Goal: Task Accomplishment & Management: Manage account settings

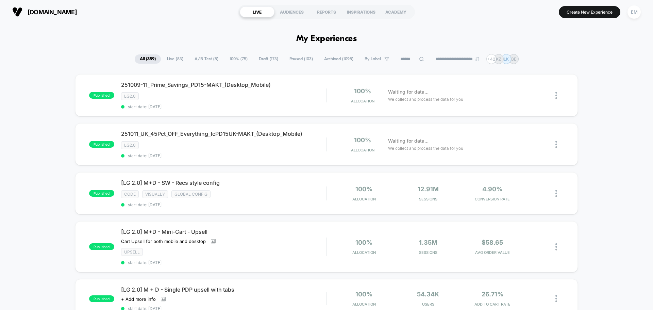
click at [285, 13] on div "AUDIENCES" at bounding box center [291, 11] width 35 height 11
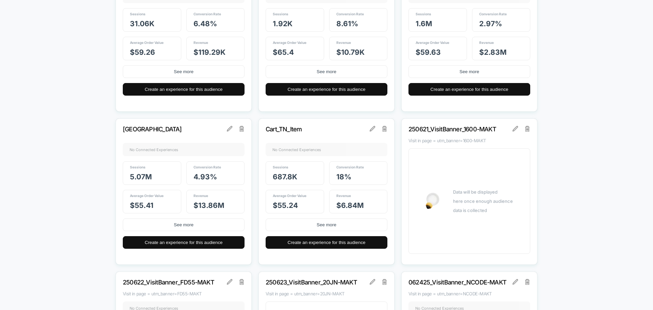
scroll to position [1054, 0]
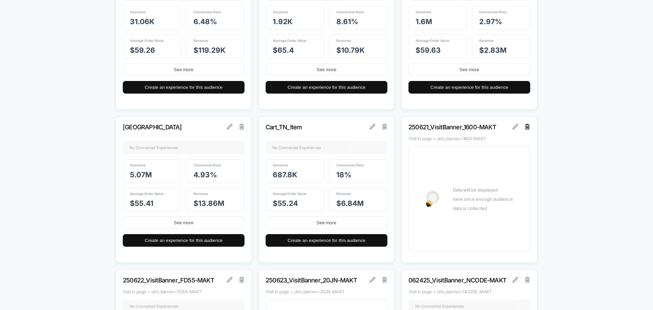
click at [527, 126] on img at bounding box center [527, 126] width 5 height 5
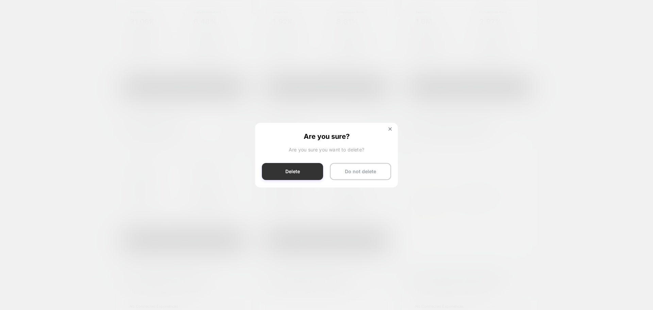
click at [274, 175] on button "Delete" at bounding box center [292, 171] width 61 height 17
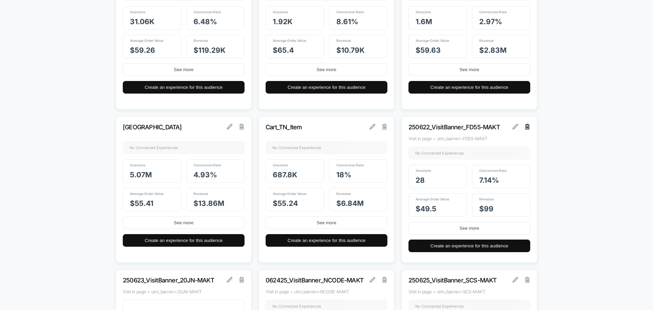
click at [529, 127] on img at bounding box center [527, 126] width 5 height 5
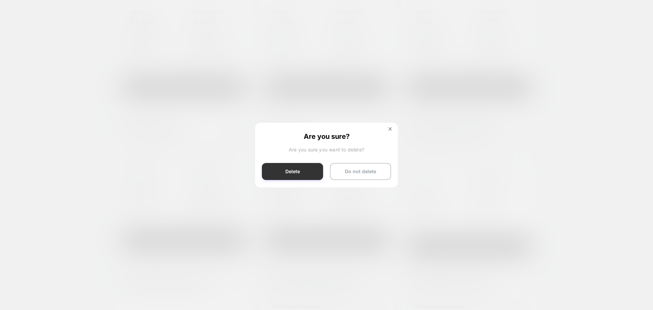
click at [271, 174] on button "Delete" at bounding box center [292, 171] width 61 height 17
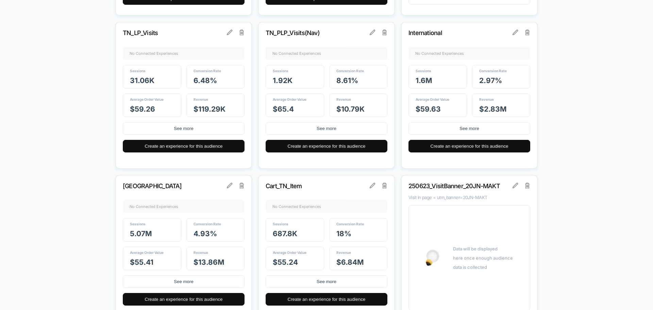
scroll to position [1020, 0]
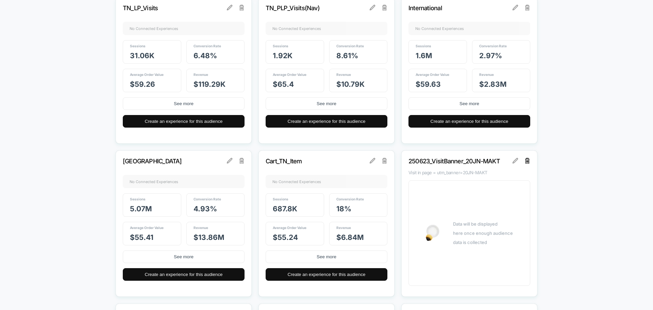
click at [525, 162] on img at bounding box center [527, 160] width 5 height 5
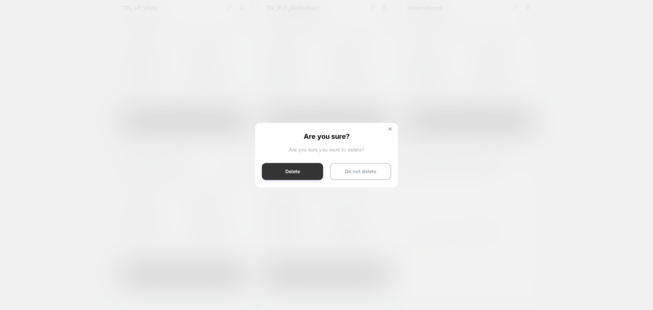
click at [292, 172] on button "Delete" at bounding box center [292, 171] width 61 height 17
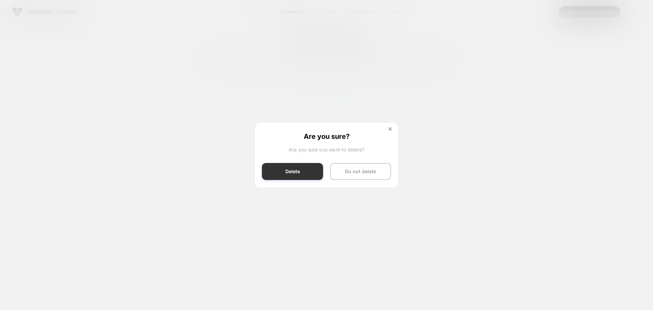
scroll to position [0, 0]
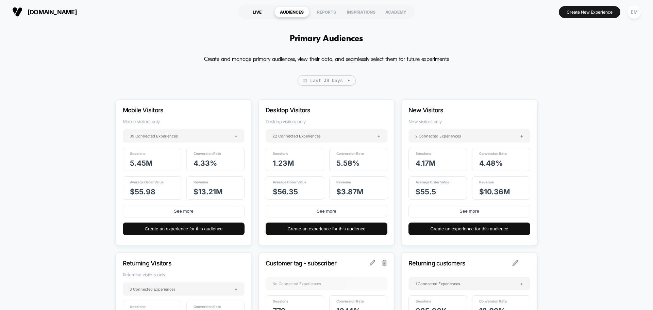
click at [266, 11] on div "LIVE" at bounding box center [257, 11] width 35 height 11
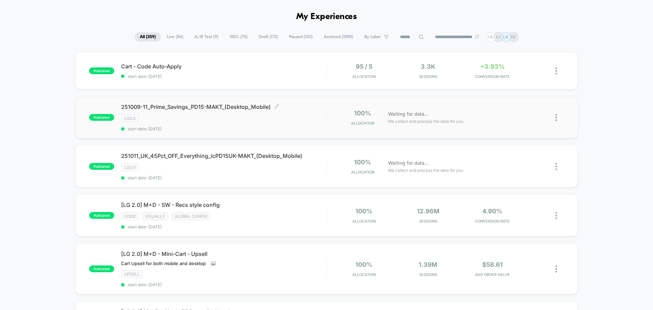
scroll to position [34, 0]
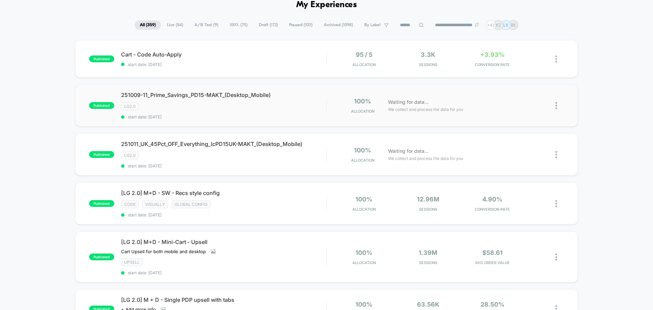
click at [556, 107] on img at bounding box center [556, 105] width 2 height 7
click at [513, 83] on div "Duplicate" at bounding box center [521, 81] width 61 height 15
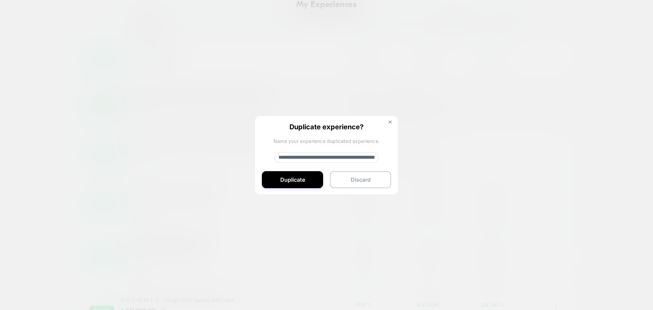
click at [276, 157] on input "**********" at bounding box center [326, 157] width 103 height 10
paste input
type input "**********"
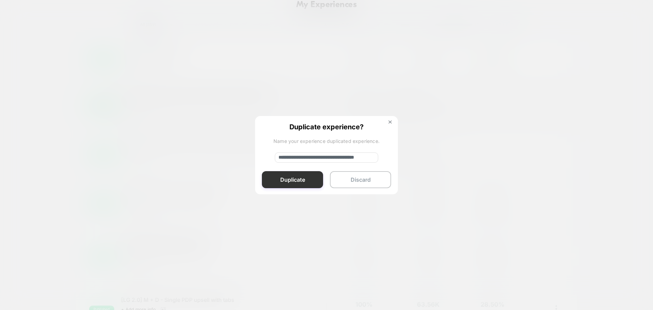
click at [292, 181] on button "Duplicate" at bounding box center [292, 179] width 61 height 17
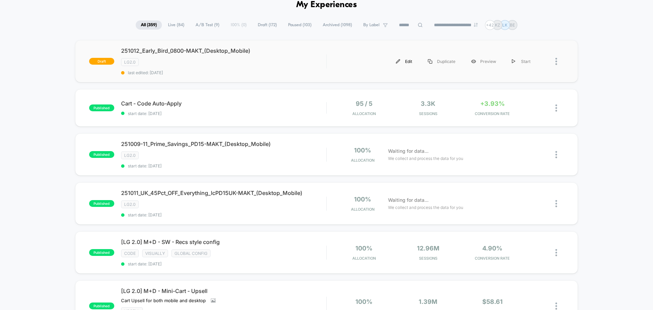
click at [405, 62] on div "Edit" at bounding box center [404, 61] width 32 height 15
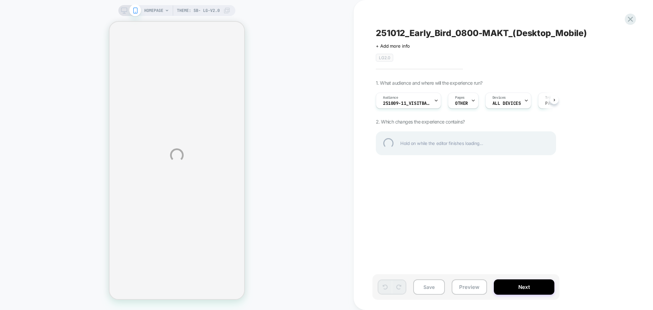
click at [396, 106] on div "HOMEPAGE Theme: SB- LG-v2.0 251012_Early_Bird_0800-MAKT_(Desktop_Mobile) Click …" at bounding box center [326, 155] width 653 height 310
click at [393, 104] on div "HOMEPAGE Theme: SB- LG-v2.0 251012_Early_Bird_0800-MAKT_(Desktop_Mobile) Click …" at bounding box center [326, 155] width 653 height 310
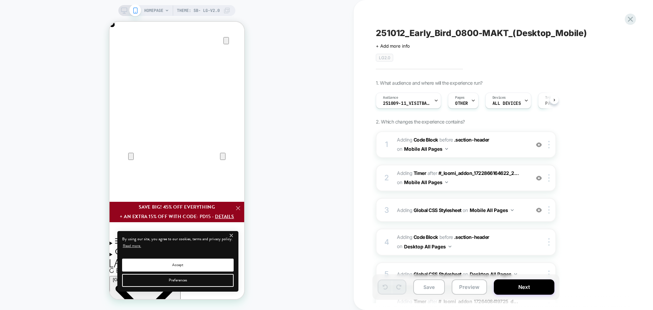
click at [393, 104] on span "251009-11_VisitBanner_PD15-MAKT" at bounding box center [407, 103] width 48 height 5
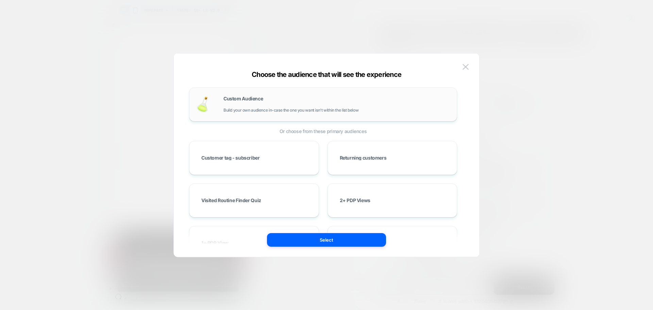
click at [286, 108] on span "Build your own audience in-case the one you want isn't within the list below" at bounding box center [290, 110] width 135 height 5
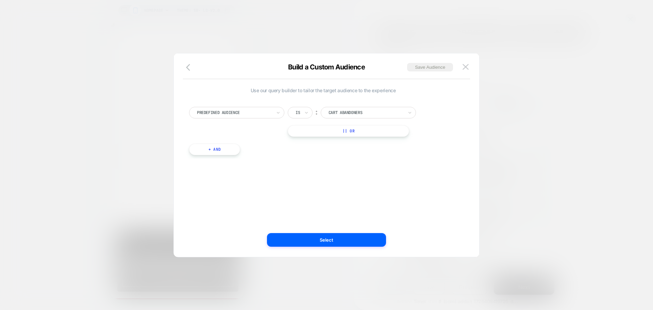
click at [247, 114] on div at bounding box center [234, 112] width 75 height 6
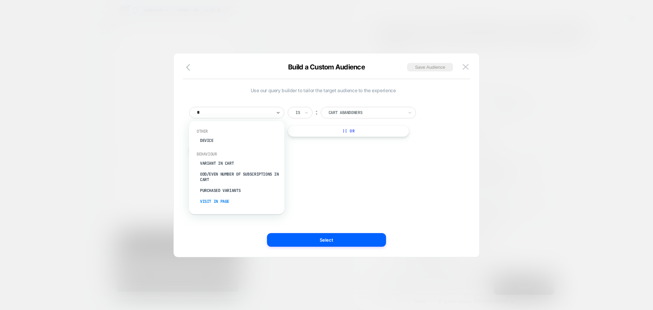
click at [224, 201] on div "Visit In Page" at bounding box center [240, 201] width 88 height 11
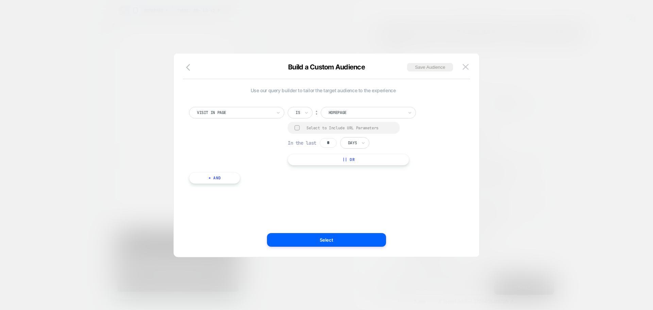
scroll to position [0, 0]
click at [295, 113] on div "Is" at bounding box center [298, 112] width 6 height 7
click at [296, 127] on div at bounding box center [296, 127] width 5 height 5
click at [329, 142] on input "*" at bounding box center [328, 143] width 17 height 10
type input "**********"
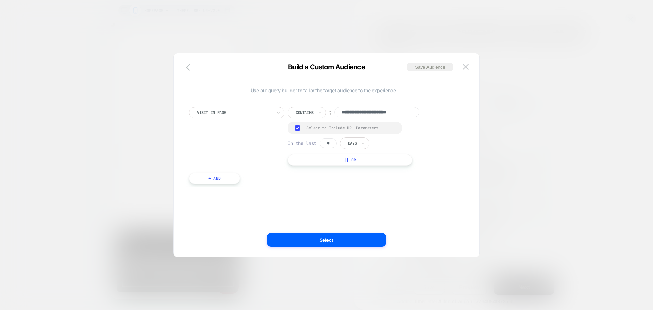
click at [325, 140] on input "*" at bounding box center [328, 143] width 17 height 10
click at [334, 146] on input "*" at bounding box center [328, 143] width 17 height 10
type input "*"
click at [360, 143] on div "Days" at bounding box center [354, 143] width 29 height 12
click at [353, 163] on div "Hours" at bounding box center [370, 161] width 44 height 11
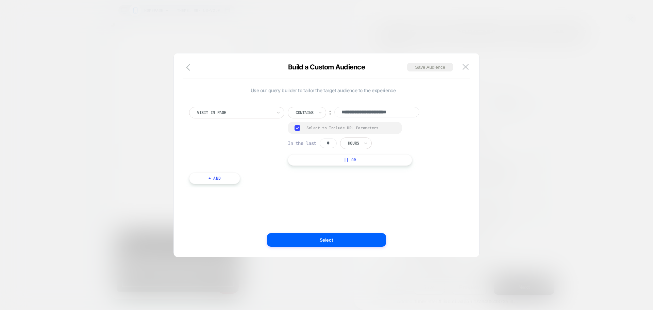
drag, startPoint x: 379, startPoint y: 109, endPoint x: 374, endPoint y: 116, distance: 8.2
click at [379, 109] on input "**********" at bounding box center [376, 112] width 85 height 11
paste input
type input "**********"
click at [389, 184] on div "**********" at bounding box center [323, 142] width 275 height 91
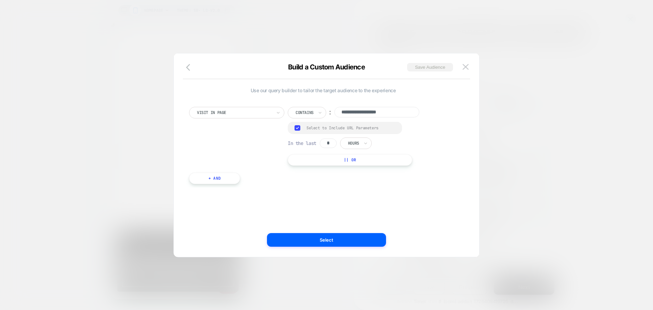
click at [417, 65] on button "Save Audience" at bounding box center [430, 67] width 46 height 9
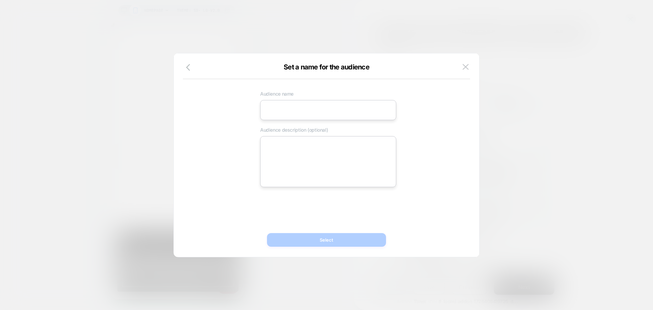
click at [417, 65] on div "Set a name for the audience" at bounding box center [326, 71] width 305 height 16
click at [189, 68] on icon "button" at bounding box center [190, 67] width 8 height 8
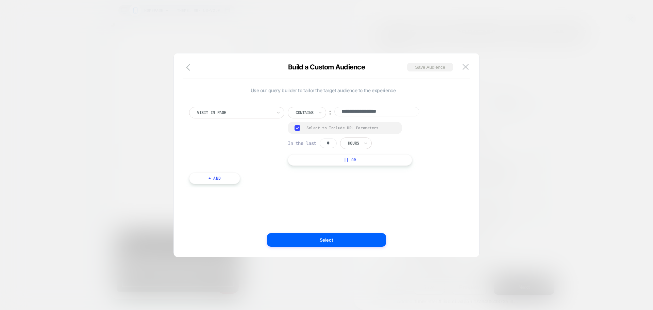
click at [438, 66] on button "Save Audience" at bounding box center [430, 67] width 46 height 9
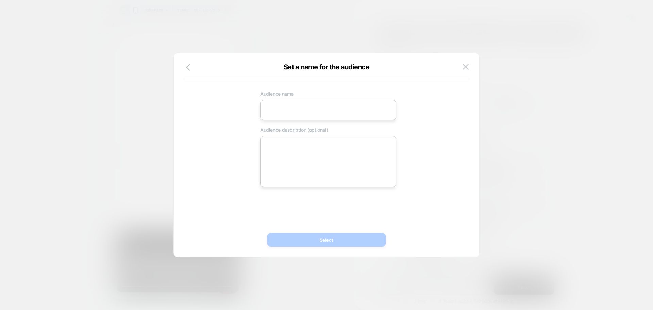
click at [282, 109] on input at bounding box center [328, 110] width 136 height 20
paste input "**********"
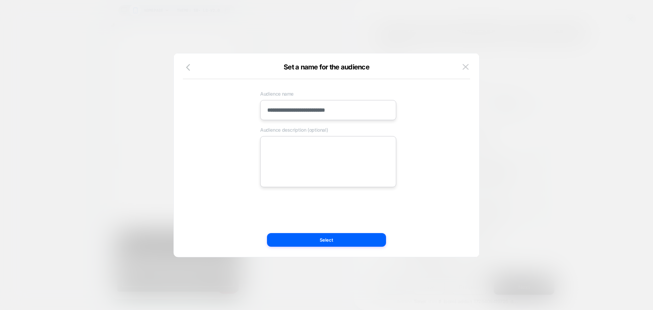
scroll to position [0, 269]
type input "**********"
click at [291, 153] on textarea at bounding box center [328, 161] width 136 height 51
paste textarea "**********"
type textarea "*"
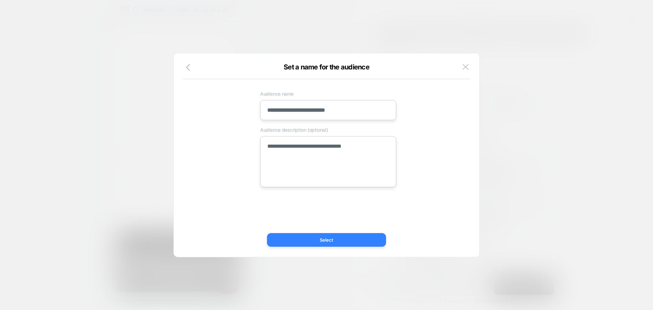
type textarea "**********"
click at [295, 242] on button "Select" at bounding box center [326, 240] width 119 height 14
type textarea "*"
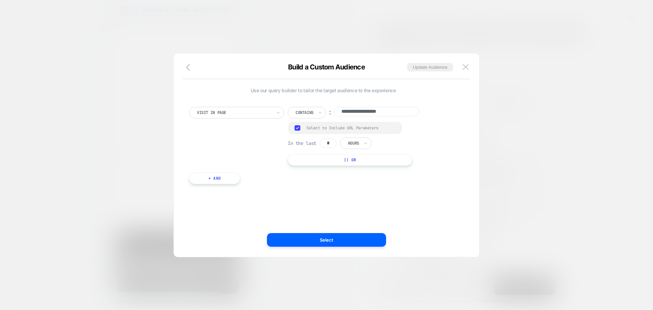
scroll to position [0, 0]
click at [305, 239] on button "Select" at bounding box center [326, 240] width 119 height 14
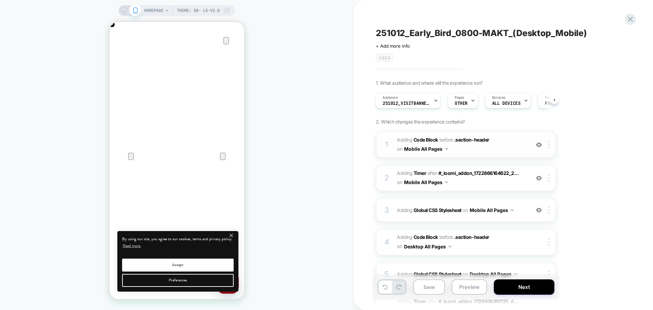
click at [465, 152] on span "Adding Code Block BEFORE .section-header .section-header on Mobile All Pages" at bounding box center [462, 144] width 130 height 18
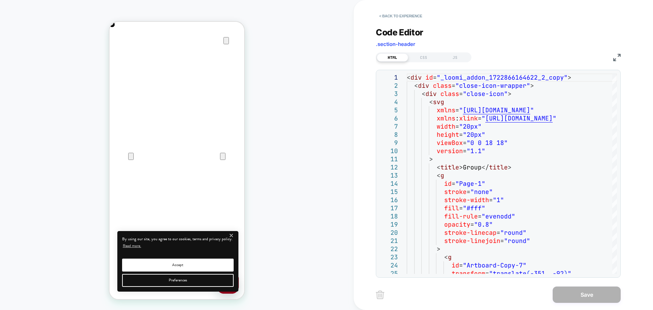
drag, startPoint x: 615, startPoint y: 61, endPoint x: 1, endPoint y: 85, distance: 614.9
click at [616, 61] on img at bounding box center [616, 57] width 7 height 7
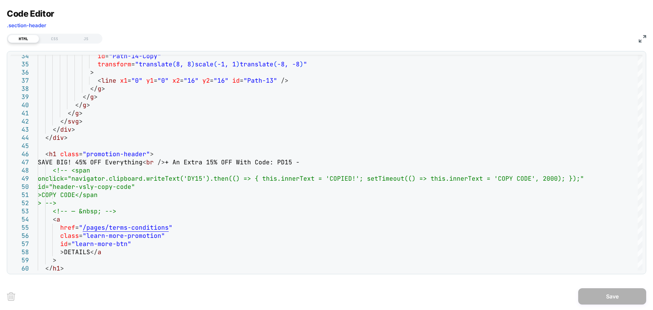
scroll to position [0, 269]
click at [644, 39] on img at bounding box center [642, 38] width 7 height 7
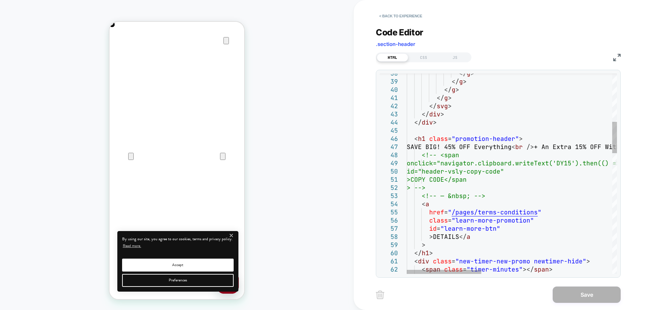
scroll to position [0, 0]
drag, startPoint x: 424, startPoint y: 147, endPoint x: 566, endPoint y: 149, distance: 141.5
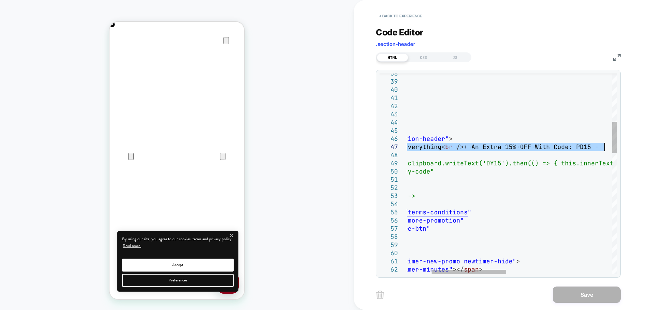
drag, startPoint x: 421, startPoint y: 148, endPoint x: 603, endPoint y: 150, distance: 181.9
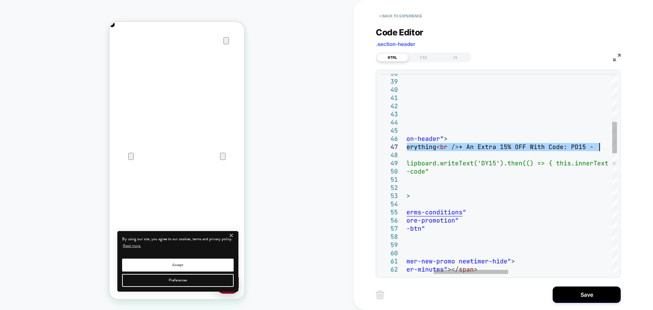
type textarea "**********"
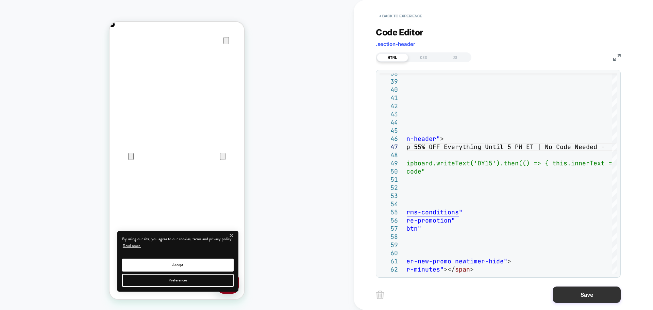
click at [562, 289] on button "Save" at bounding box center [587, 294] width 68 height 16
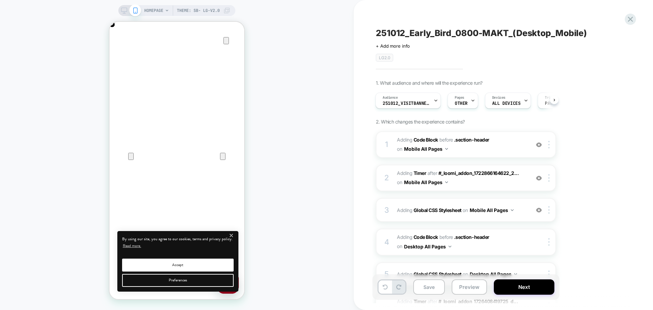
scroll to position [0, 135]
drag, startPoint x: 123, startPoint y: 11, endPoint x: 132, endPoint y: 10, distance: 8.3
click at [123, 11] on icon at bounding box center [124, 10] width 6 height 6
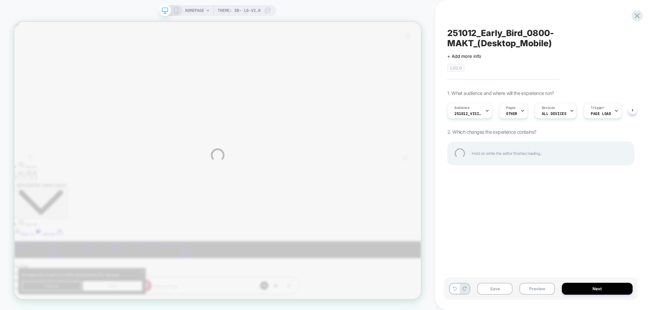
click at [173, 12] on icon at bounding box center [176, 10] width 6 height 6
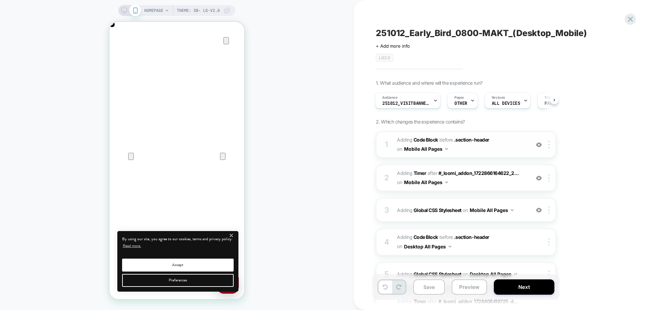
click at [478, 152] on span "Adding Code Block BEFORE .section-header .section-header on Mobile All Pages" at bounding box center [462, 144] width 130 height 18
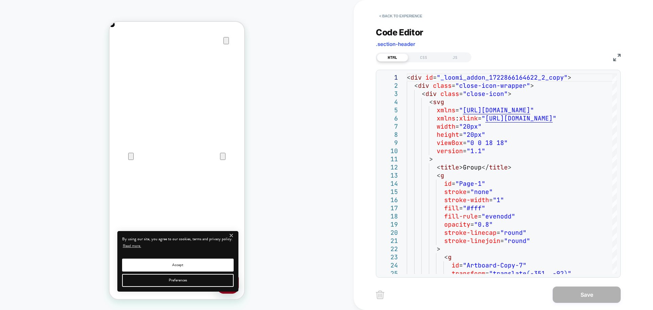
scroll to position [0, 135]
click at [402, 14] on button "< Back to experience" at bounding box center [401, 16] width 50 height 11
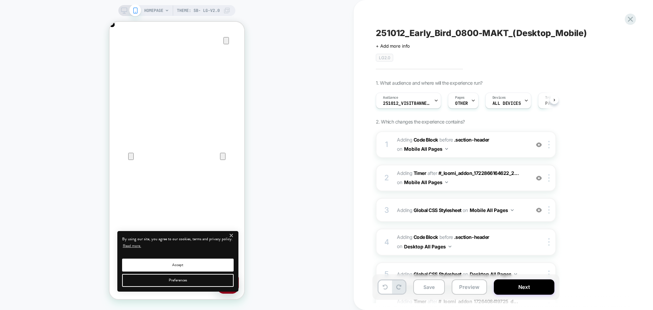
scroll to position [0, 0]
click at [121, 8] on icon at bounding box center [124, 10] width 6 height 6
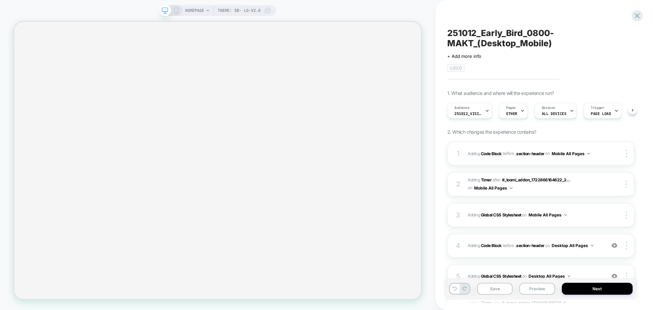
click at [508, 234] on div "4 Adding Code Block BEFORE .section-header .section-header on Desktop All Pages…" at bounding box center [540, 246] width 187 height 24
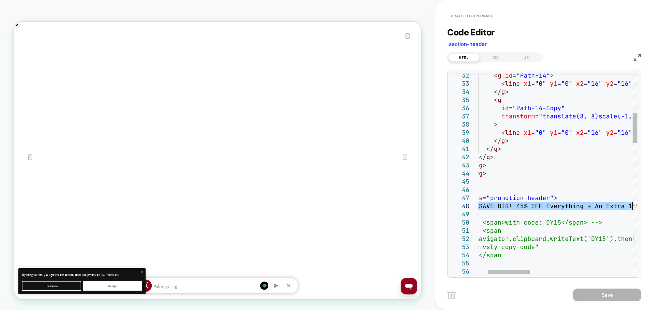
drag, startPoint x: 516, startPoint y: 208, endPoint x: 636, endPoint y: 220, distance: 120.5
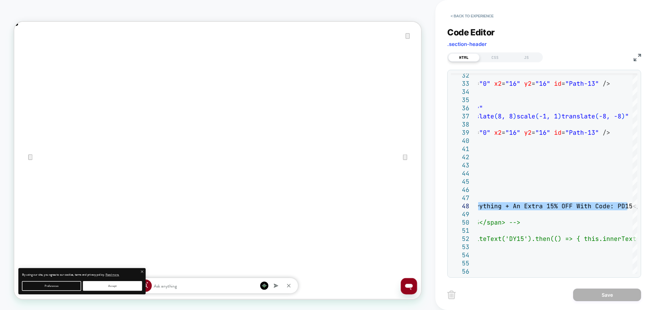
scroll to position [0, 1085]
type textarea "**********"
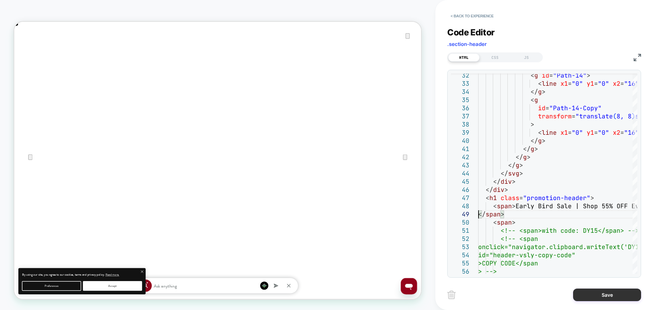
click at [598, 296] on button "Save" at bounding box center [607, 294] width 68 height 13
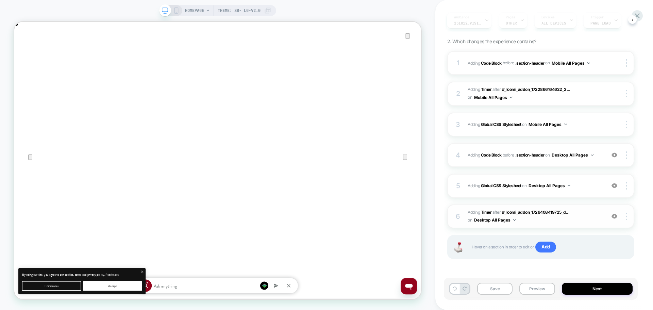
scroll to position [0, 0]
click at [576, 288] on button "Next" at bounding box center [597, 289] width 71 height 12
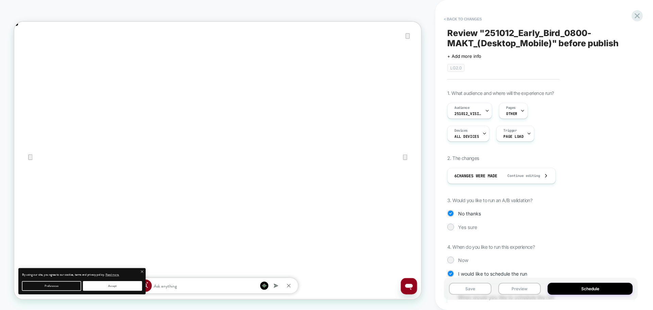
scroll to position [145, 0]
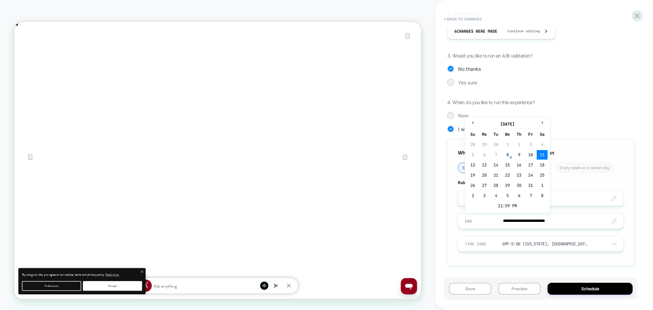
click at [502, 223] on input "**********" at bounding box center [540, 221] width 165 height 16
click at [472, 167] on td "12" at bounding box center [472, 165] width 11 height 10
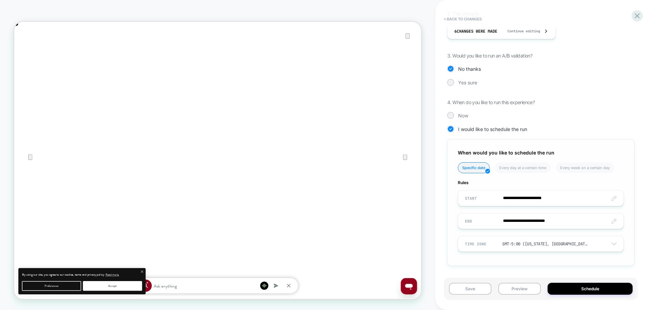
scroll to position [0, 542]
click at [533, 225] on input "**********" at bounding box center [540, 221] width 165 height 16
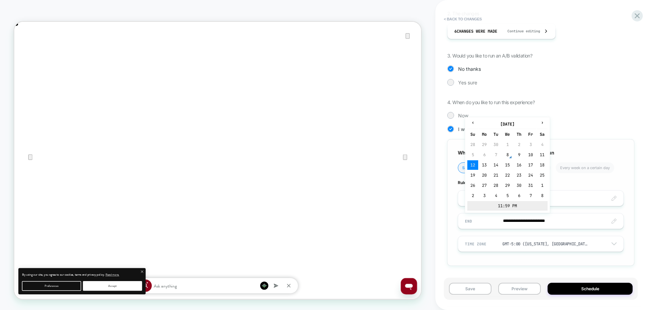
click at [503, 206] on td "11:59 PM" at bounding box center [507, 206] width 80 height 10
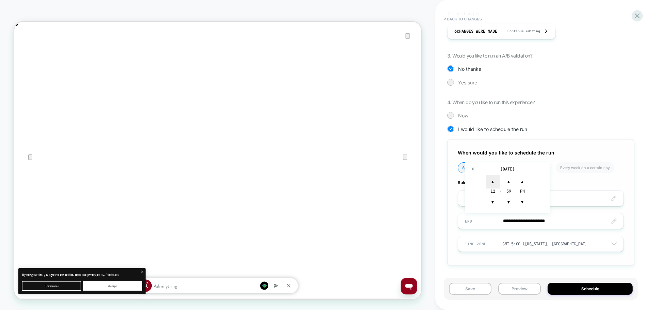
click at [497, 176] on span "▲" at bounding box center [493, 182] width 14 height 14
click at [493, 181] on span "▲" at bounding box center [493, 182] width 14 height 14
click at [492, 204] on span "▼" at bounding box center [493, 202] width 14 height 14
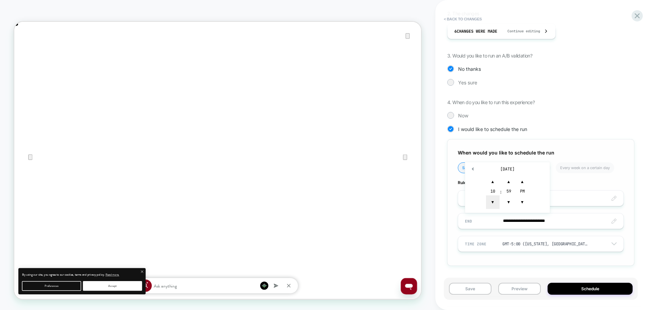
click at [492, 204] on span "▼" at bounding box center [493, 202] width 14 height 14
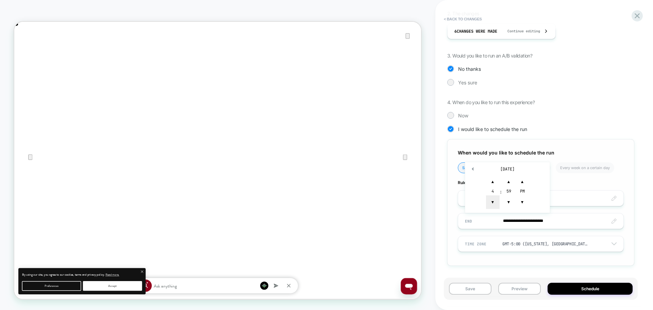
click at [492, 204] on span "▼" at bounding box center [493, 202] width 14 height 14
click at [509, 207] on span "▼" at bounding box center [509, 202] width 14 height 14
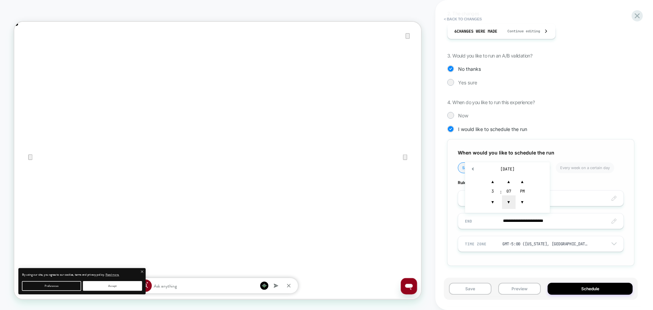
click at [509, 207] on span "▼" at bounding box center [509, 202] width 14 height 14
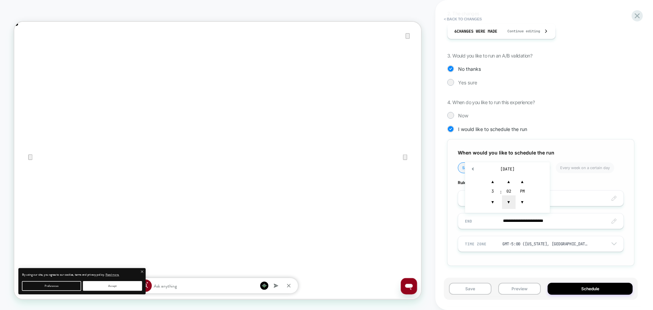
click at [509, 207] on span "▼" at bounding box center [509, 202] width 14 height 14
click at [496, 205] on span "▼" at bounding box center [493, 202] width 14 height 14
click at [510, 183] on span "▲" at bounding box center [509, 182] width 14 height 14
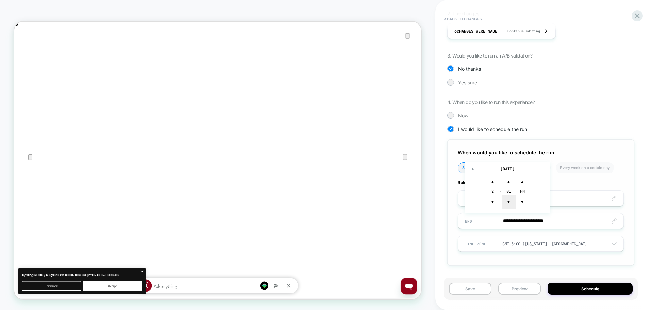
click at [507, 203] on span "▼" at bounding box center [509, 202] width 14 height 14
type input "**********"
click at [463, 261] on div "**********" at bounding box center [540, 202] width 187 height 126
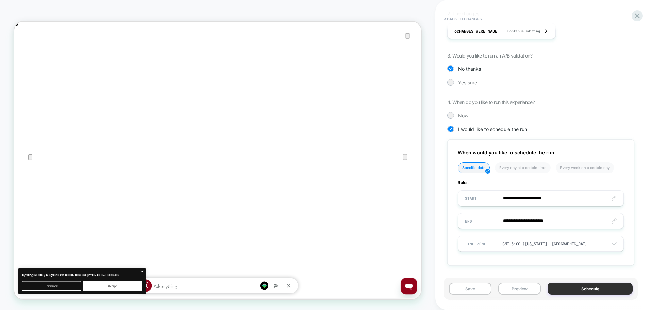
click at [557, 290] on button "Schedule" at bounding box center [589, 289] width 85 height 12
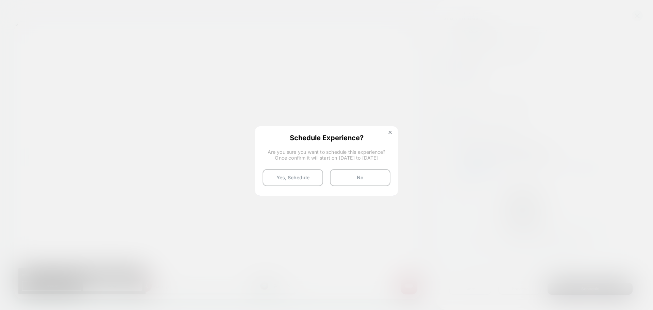
scroll to position [0, 542]
click at [292, 175] on button "Yes, Schedule" at bounding box center [292, 177] width 61 height 17
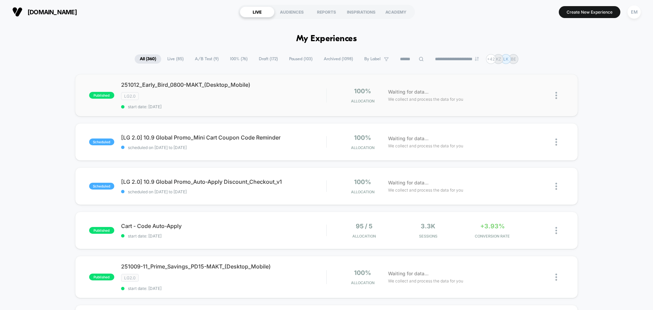
click at [556, 92] on img at bounding box center [556, 95] width 2 height 7
click at [521, 72] on div "Duplicate" at bounding box center [521, 71] width 61 height 15
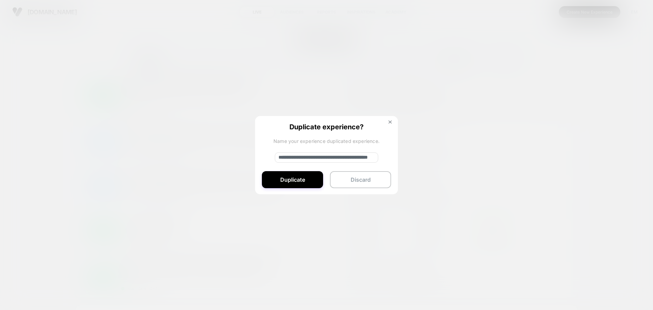
click at [299, 156] on input "**********" at bounding box center [326, 157] width 103 height 10
paste input
type input "**********"
click at [310, 183] on button "Duplicate" at bounding box center [292, 179] width 61 height 17
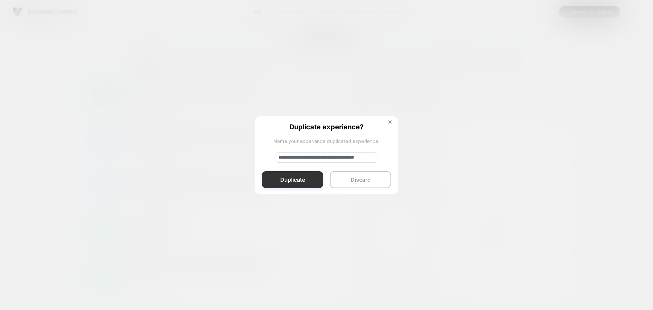
scroll to position [0, 0]
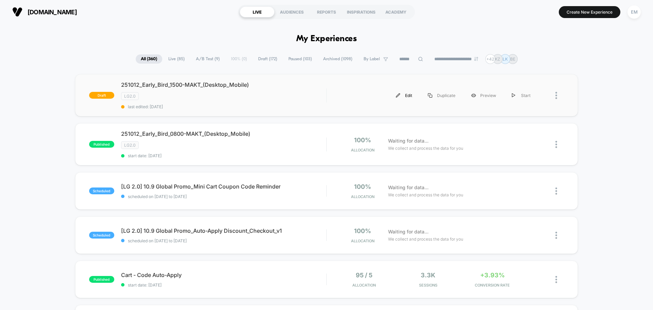
click at [406, 95] on div "Edit" at bounding box center [404, 95] width 32 height 15
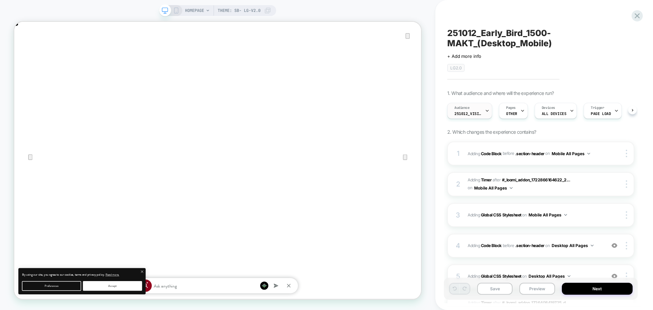
click at [462, 113] on span "251012_VisitBanner_0800-MAKT" at bounding box center [467, 113] width 27 height 5
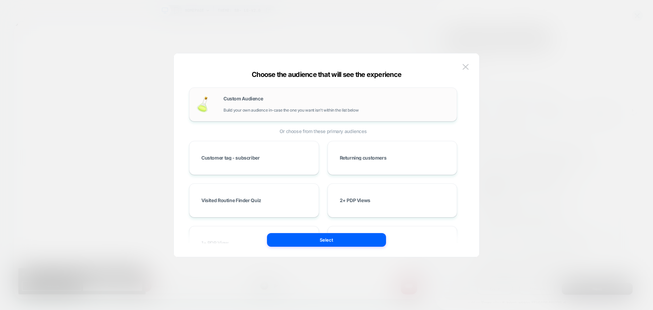
click at [262, 111] on span "Build your own audience in-case the one you want isn't within the list below" at bounding box center [290, 110] width 135 height 5
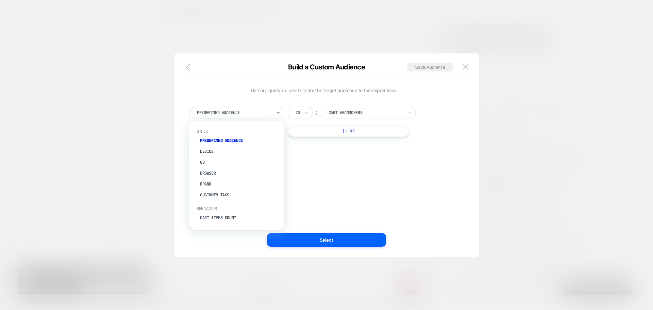
click at [262, 109] on div at bounding box center [234, 112] width 75 height 6
type input "*"
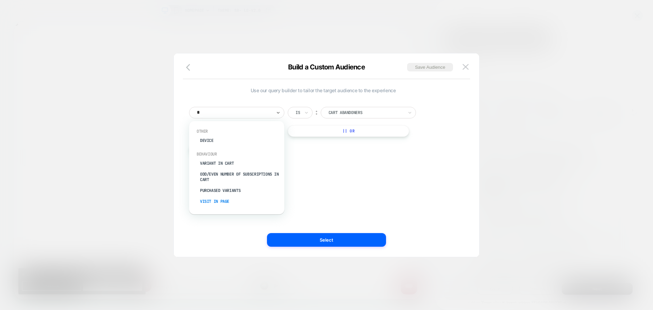
click at [223, 201] on div "Visit In Page" at bounding box center [240, 201] width 88 height 11
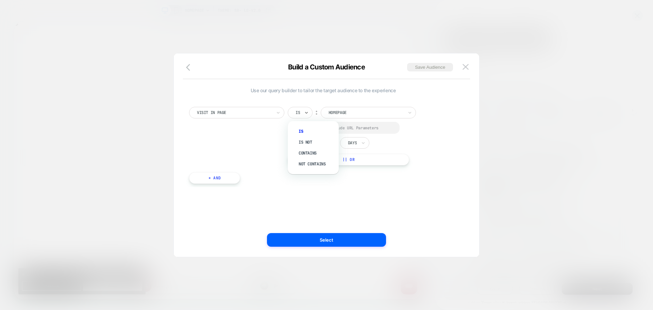
click at [302, 113] on div "Is" at bounding box center [300, 113] width 25 height 12
click at [304, 153] on div "Contains" at bounding box center [316, 153] width 44 height 11
click at [296, 127] on div at bounding box center [296, 127] width 5 height 5
drag, startPoint x: 329, startPoint y: 142, endPoint x: 340, endPoint y: 151, distance: 13.7
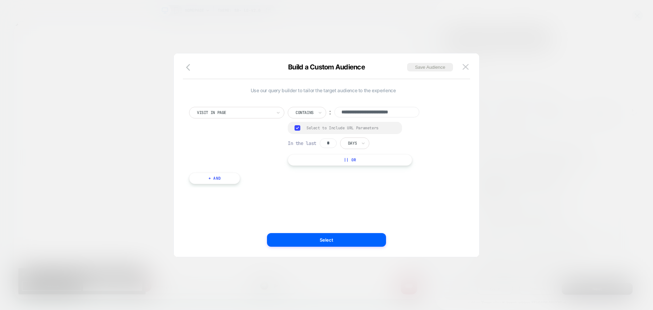
click at [330, 142] on input "*" at bounding box center [328, 143] width 17 height 10
type input "*"
click at [357, 146] on div "Days" at bounding box center [352, 142] width 10 height 7
click at [358, 161] on div "Hours" at bounding box center [370, 161] width 44 height 11
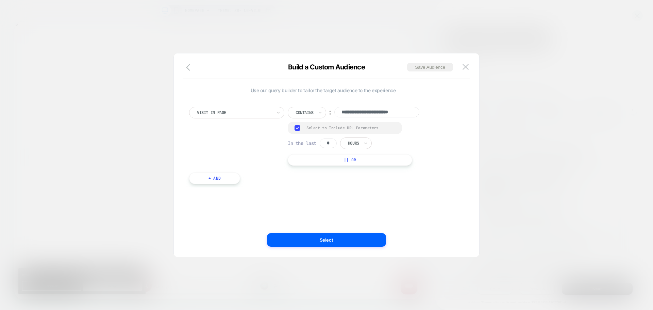
click at [390, 114] on input "**********" at bounding box center [376, 112] width 85 height 11
paste input
type input "**********"
click at [335, 200] on div "**********" at bounding box center [323, 155] width 285 height 176
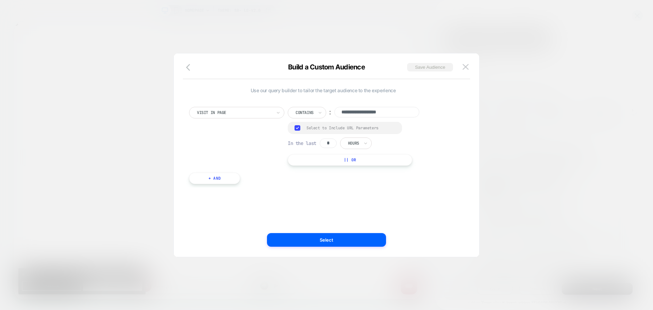
click at [424, 70] on button "Save Audience" at bounding box center [430, 67] width 46 height 9
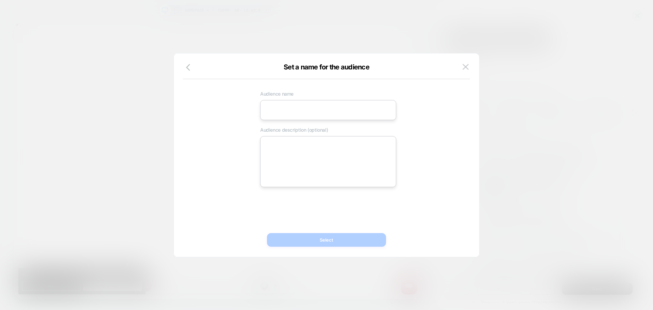
drag, startPoint x: 288, startPoint y: 108, endPoint x: 249, endPoint y: 117, distance: 40.2
click at [288, 108] on input at bounding box center [328, 110] width 136 height 20
paste input "**********"
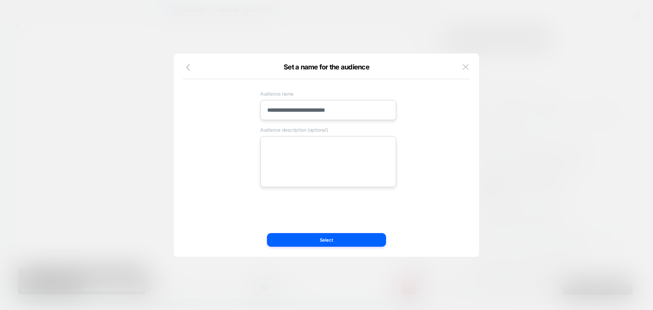
type input "**********"
click at [290, 147] on textarea at bounding box center [328, 161] width 136 height 51
paste textarea "**********"
type textarea "*"
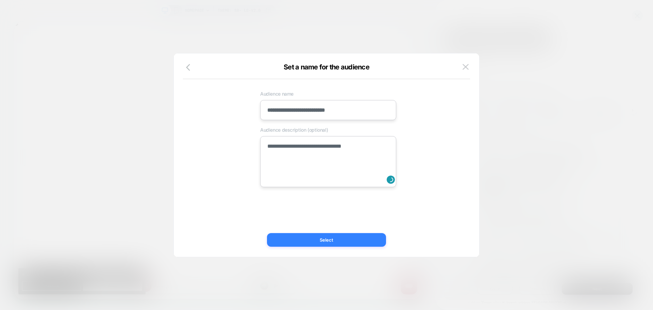
type textarea "**********"
click at [284, 237] on button "Select" at bounding box center [326, 240] width 119 height 14
type textarea "*"
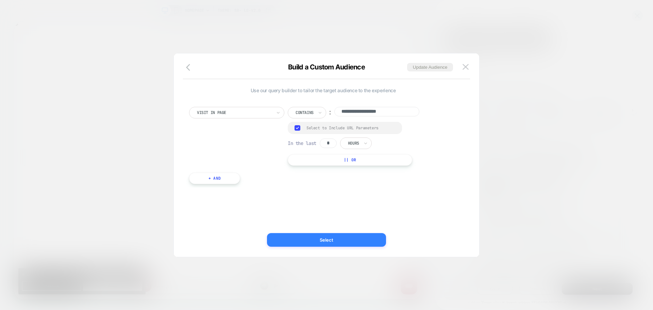
drag, startPoint x: 292, startPoint y: 241, endPoint x: 370, endPoint y: 293, distance: 93.3
click at [292, 241] on button "Select" at bounding box center [326, 240] width 119 height 14
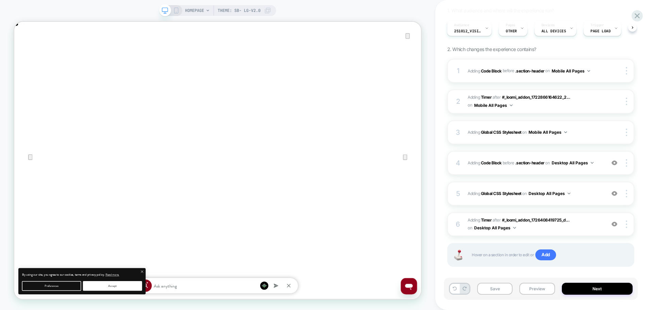
scroll to position [90, 0]
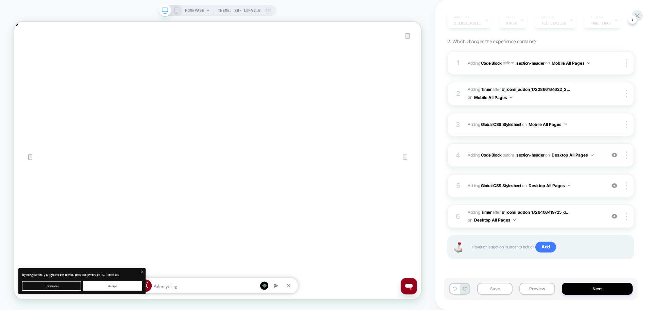
click at [525, 165] on div "4 Adding Code Block BEFORE .section-header .section-header on Desktop All Pages…" at bounding box center [540, 155] width 187 height 24
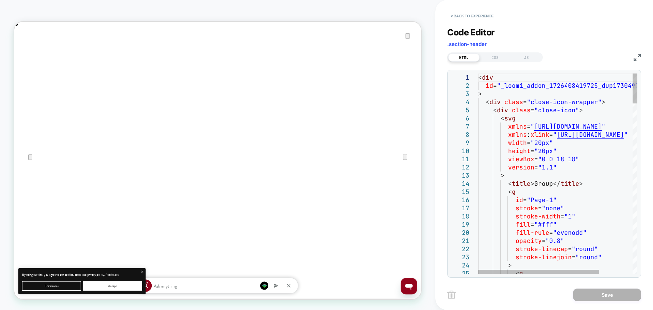
scroll to position [0, 542]
click at [639, 59] on img at bounding box center [636, 57] width 7 height 7
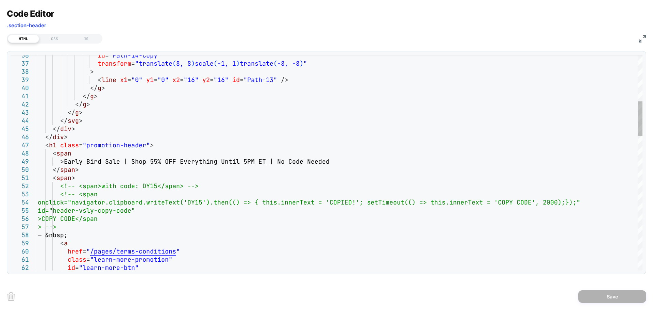
scroll to position [0, 0]
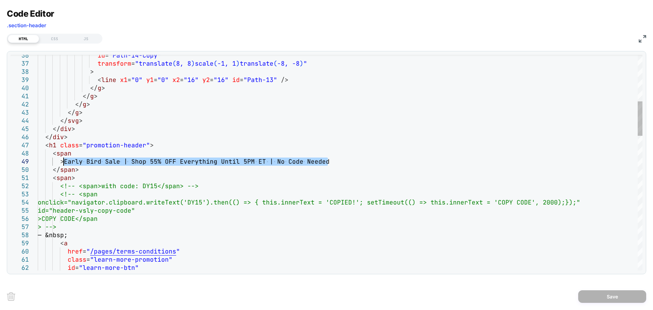
drag, startPoint x: 247, startPoint y: 158, endPoint x: 63, endPoint y: 162, distance: 184.3
type textarea "**********"
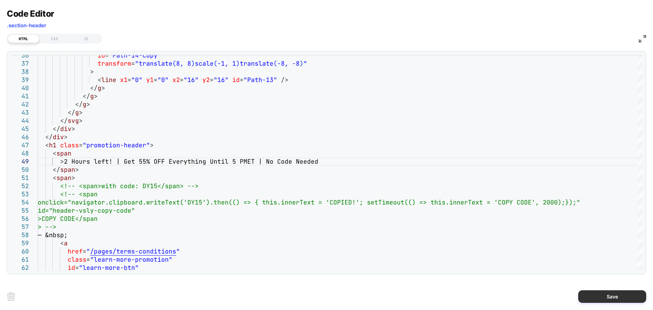
click at [607, 298] on button "Save" at bounding box center [612, 296] width 68 height 13
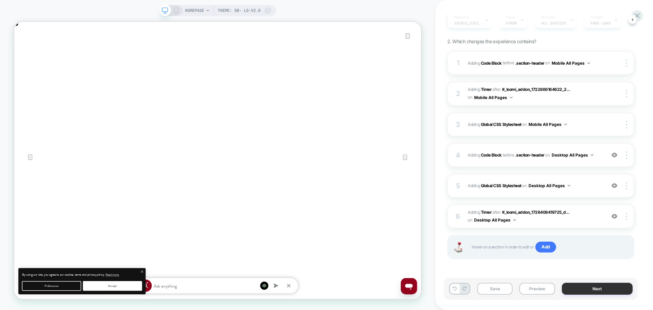
scroll to position [0, 542]
click at [567, 286] on button "Next" at bounding box center [597, 289] width 71 height 12
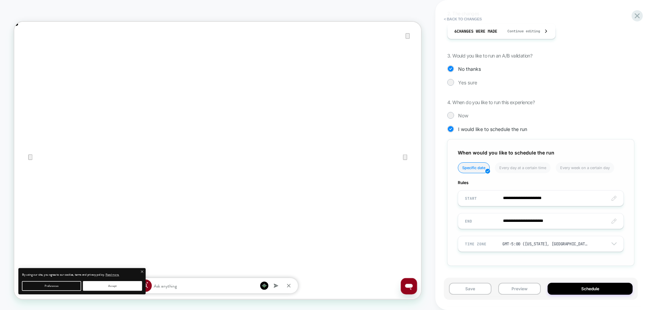
scroll to position [0, 1085]
click at [494, 223] on input "**********" at bounding box center [540, 221] width 165 height 16
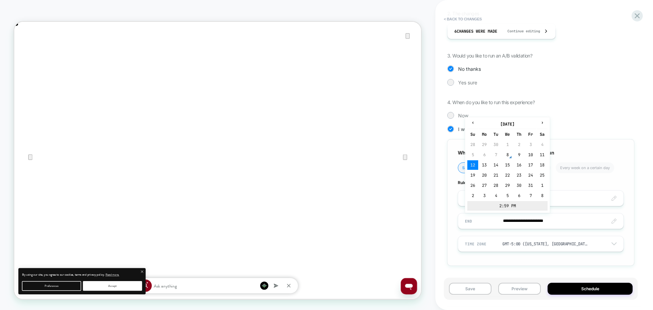
click at [503, 206] on td "2:59 PM" at bounding box center [507, 206] width 80 height 10
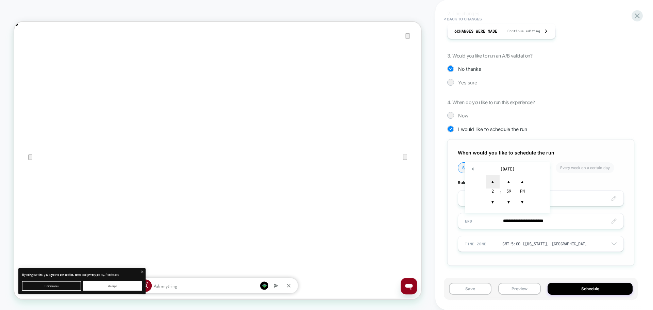
click at [494, 181] on span "▲" at bounding box center [493, 182] width 14 height 14
type input "**********"
click at [493, 263] on div "**********" at bounding box center [540, 202] width 187 height 126
click at [567, 289] on button "Schedule" at bounding box center [589, 289] width 85 height 12
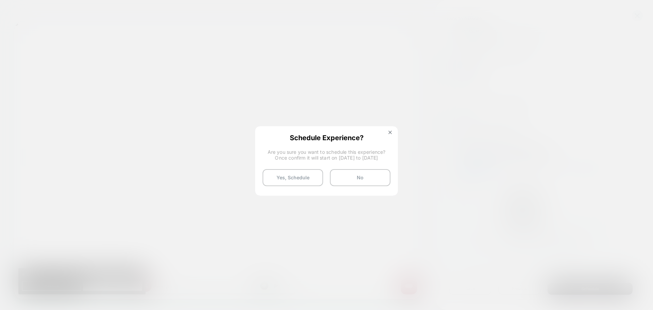
drag, startPoint x: 278, startPoint y: 173, endPoint x: 373, endPoint y: 138, distance: 101.4
click at [372, 139] on div "Schedule Experience? Are you sure you want to schedule this experience? Once co…" at bounding box center [326, 160] width 141 height 66
click at [387, 133] on button at bounding box center [389, 133] width 7 height 6
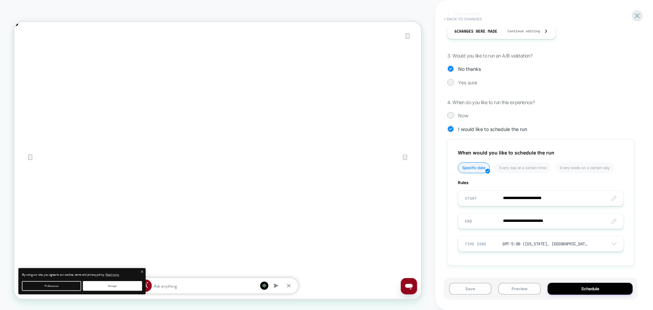
click at [451, 20] on button "< Back to changes" at bounding box center [462, 19] width 45 height 11
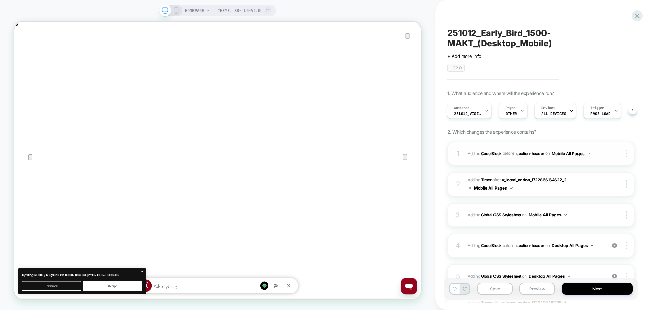
scroll to position [0, 0]
click at [175, 16] on div "HOMEPAGE Theme: SB- LG-v2.0" at bounding box center [217, 10] width 117 height 11
click at [174, 9] on icon at bounding box center [176, 10] width 6 height 6
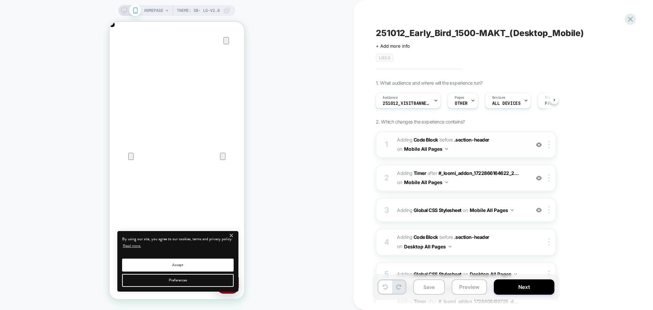
click at [468, 149] on span "Adding Code Block BEFORE .section-header .section-header on Mobile All Pages" at bounding box center [462, 144] width 130 height 18
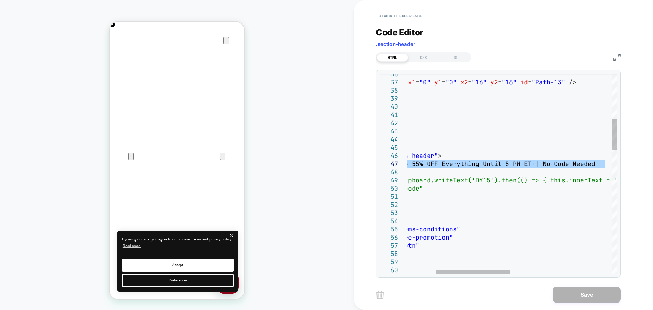
scroll to position [0, 269]
drag, startPoint x: 420, startPoint y: 164, endPoint x: 605, endPoint y: 165, distance: 185.3
type textarea "**********"
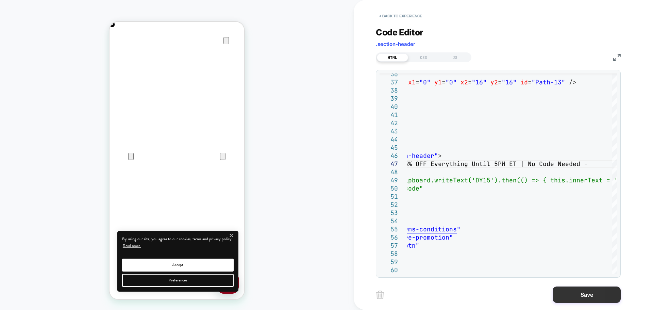
click at [565, 292] on button "Save" at bounding box center [587, 294] width 68 height 16
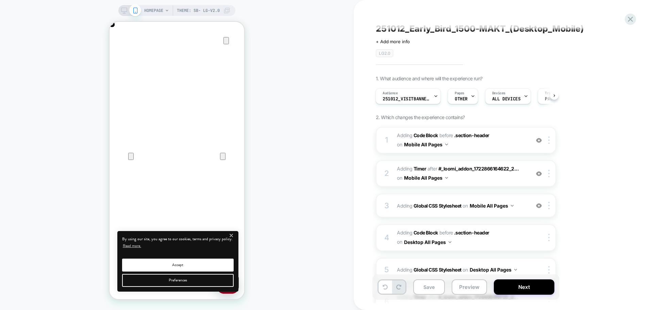
scroll to position [0, 0]
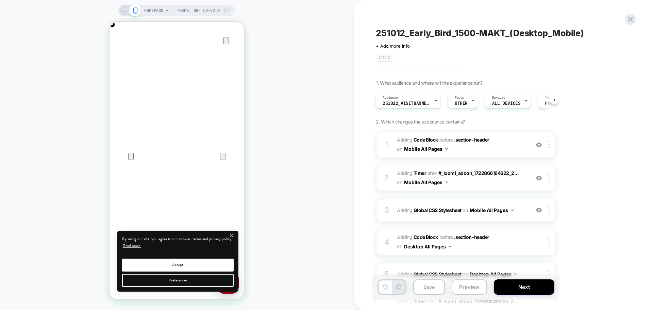
click at [123, 9] on icon at bounding box center [124, 10] width 6 height 6
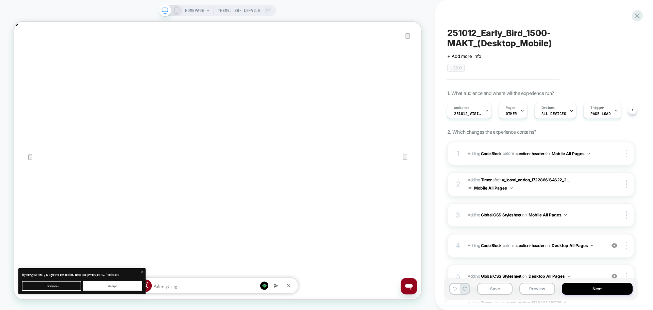
scroll to position [90, 0]
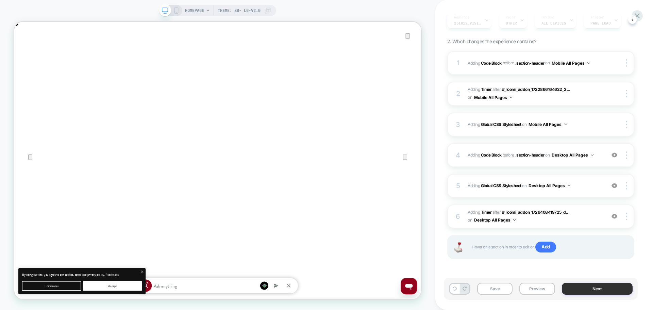
click at [573, 291] on button "Next" at bounding box center [597, 289] width 71 height 12
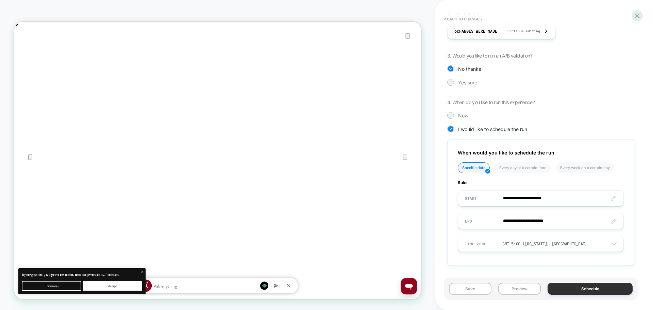
scroll to position [0, 1085]
click at [561, 289] on button "Schedule" at bounding box center [589, 289] width 85 height 12
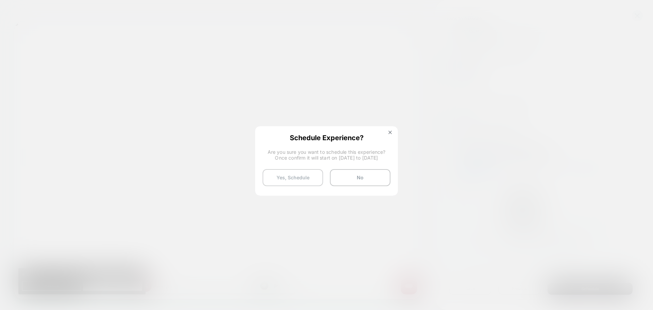
scroll to position [0, 0]
drag, startPoint x: 278, startPoint y: 180, endPoint x: 374, endPoint y: 146, distance: 102.0
click at [374, 147] on div "Schedule Experience? Are you sure you want to schedule this experience? Once co…" at bounding box center [326, 160] width 141 height 66
click at [388, 135] on button at bounding box center [389, 133] width 7 height 6
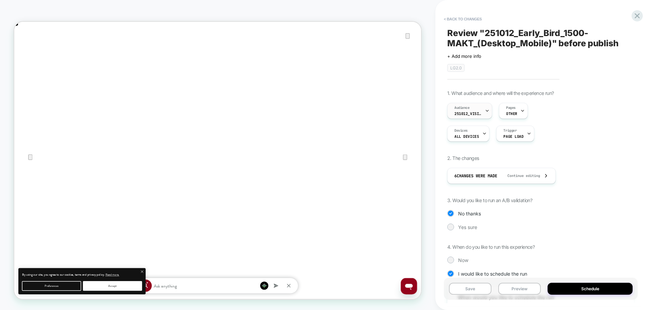
click at [457, 115] on span "251012_VisitBanner_1500-MAKT" at bounding box center [467, 113] width 27 height 5
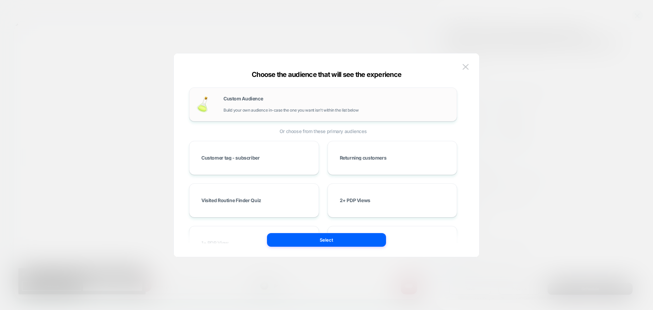
click at [322, 104] on div "Custom Audience Build your own audience in-case the one you want isn't within t…" at bounding box center [336, 104] width 226 height 16
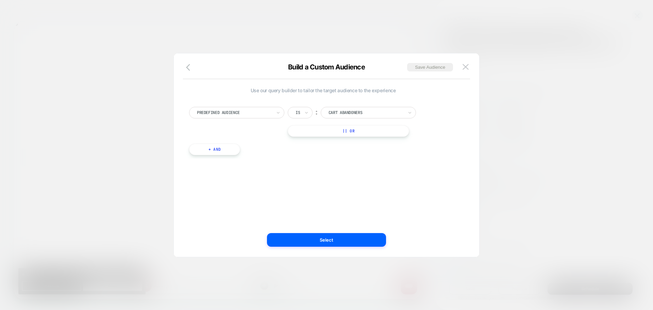
scroll to position [7, 0]
click at [194, 67] on icon "button" at bounding box center [190, 67] width 8 height 8
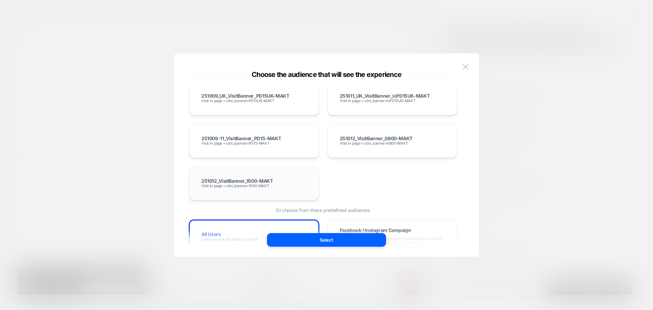
scroll to position [0, 1085]
click at [303, 183] on div "251012_VisitBanner_1500-MAKT Visit in page = utm_banner=1500-MAKT" at bounding box center [254, 183] width 116 height 20
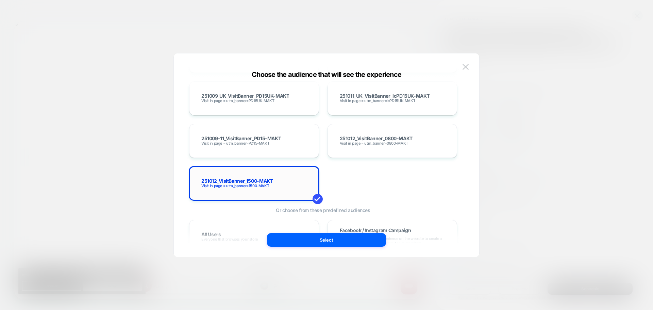
scroll to position [4216, 0]
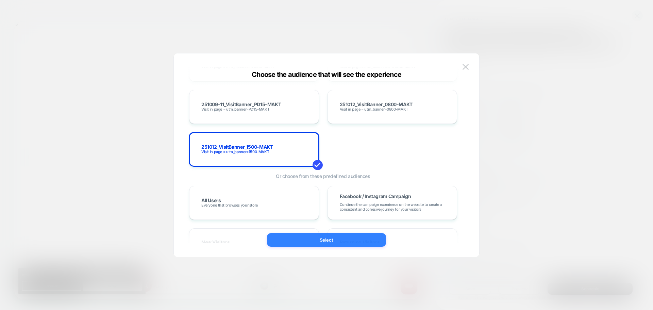
click at [299, 238] on button "Select" at bounding box center [326, 240] width 119 height 14
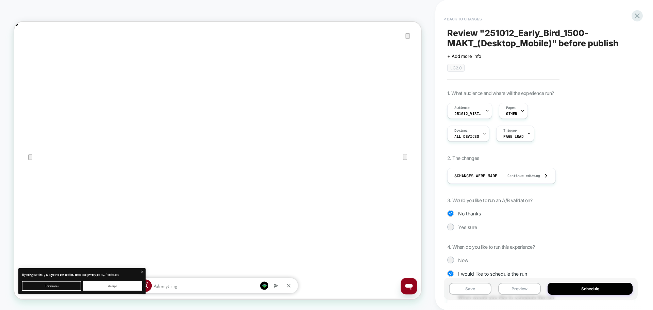
click at [458, 16] on button "< Back to changes" at bounding box center [462, 19] width 45 height 11
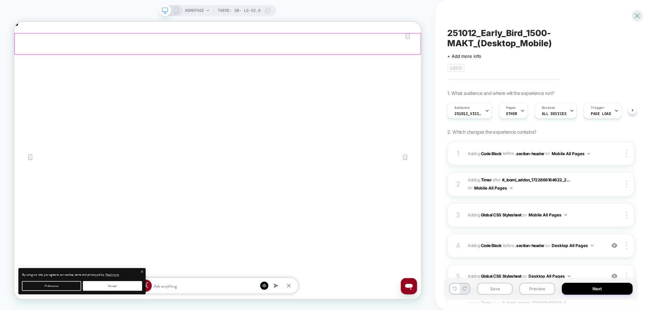
scroll to position [0, 0]
click at [467, 108] on span "Audience" at bounding box center [461, 107] width 15 height 5
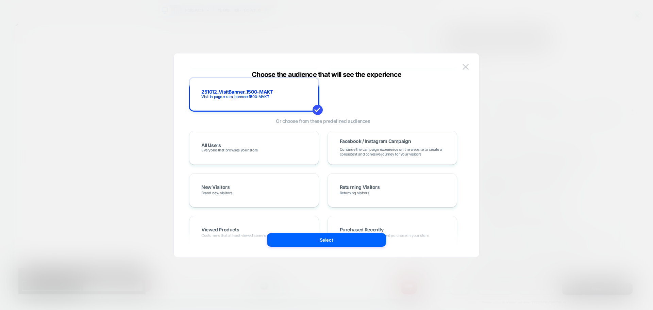
scroll to position [4250, 0]
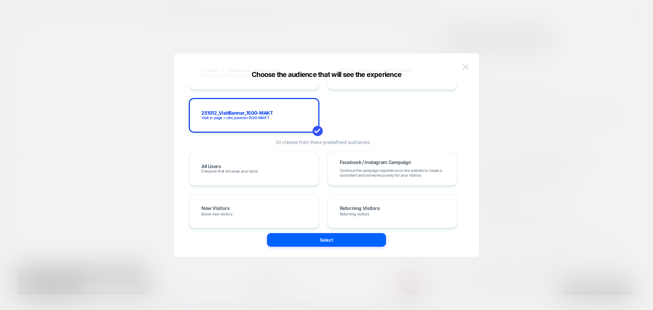
click at [467, 67] on img at bounding box center [465, 67] width 6 height 6
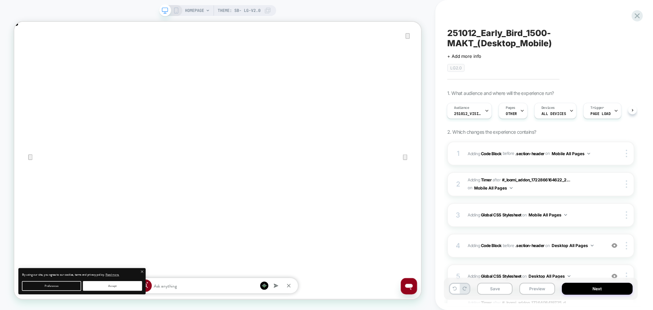
click at [173, 10] on icon at bounding box center [176, 10] width 6 height 6
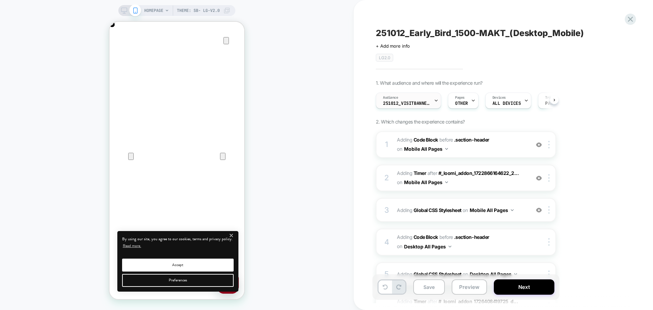
scroll to position [0, 0]
click at [404, 100] on div "Audience 251012_VisitBanner_1500-MAKT" at bounding box center [406, 100] width 61 height 15
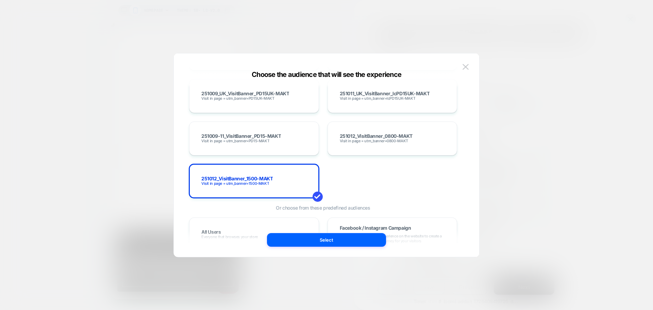
scroll to position [4182, 0]
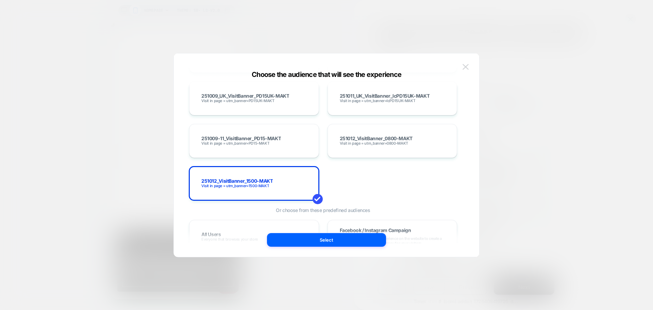
click at [469, 70] on button at bounding box center [465, 67] width 10 height 10
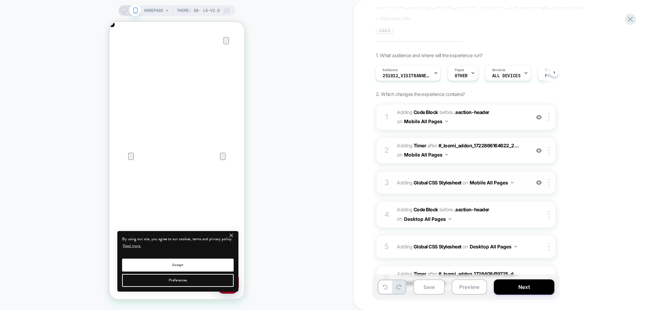
scroll to position [34, 0]
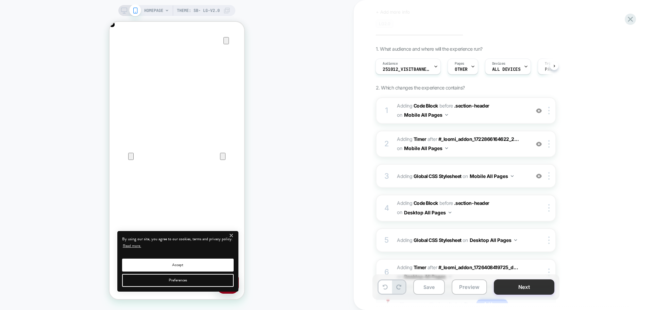
click at [512, 288] on button "Next" at bounding box center [524, 286] width 61 height 15
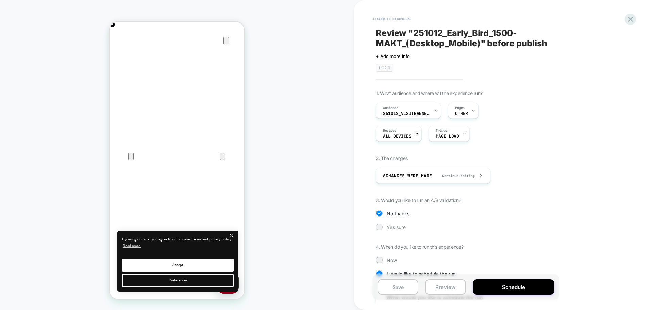
scroll to position [136, 0]
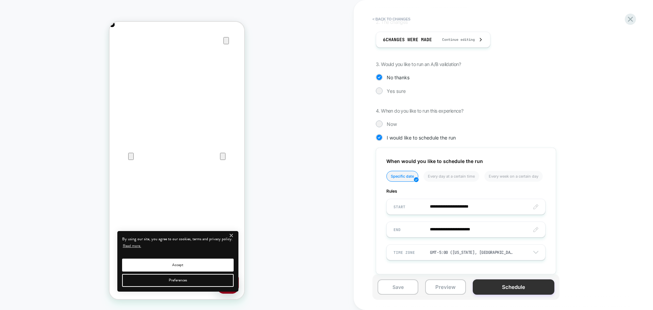
click at [487, 283] on button "Schedule" at bounding box center [514, 286] width 82 height 15
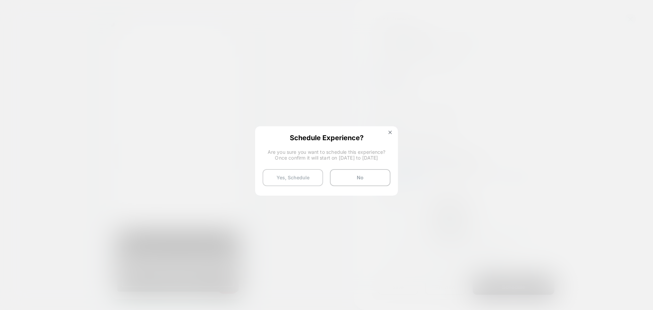
click at [287, 182] on button "Yes, Schedule" at bounding box center [292, 177] width 61 height 17
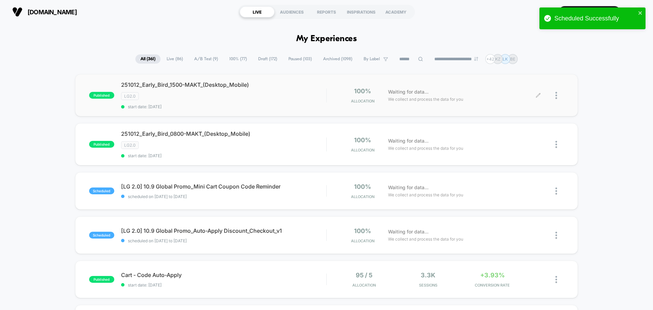
click at [557, 93] on div at bounding box center [559, 95] width 9 height 16
click at [521, 70] on div "Duplicate" at bounding box center [521, 71] width 61 height 15
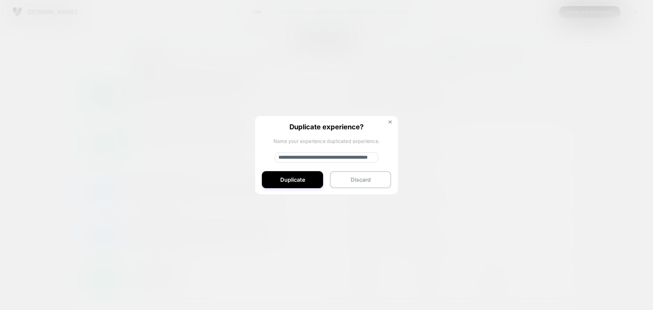
click at [310, 154] on input "**********" at bounding box center [326, 157] width 103 height 10
paste input
type input "**********"
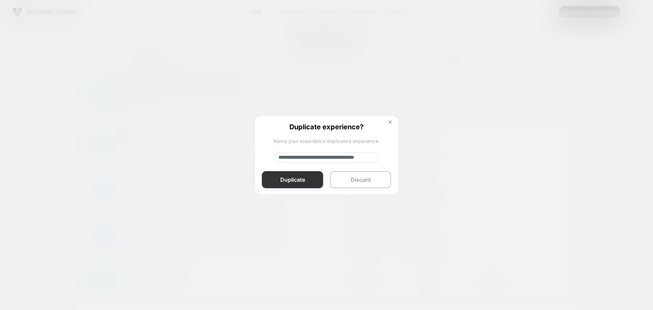
click at [304, 180] on button "Duplicate" at bounding box center [292, 179] width 61 height 17
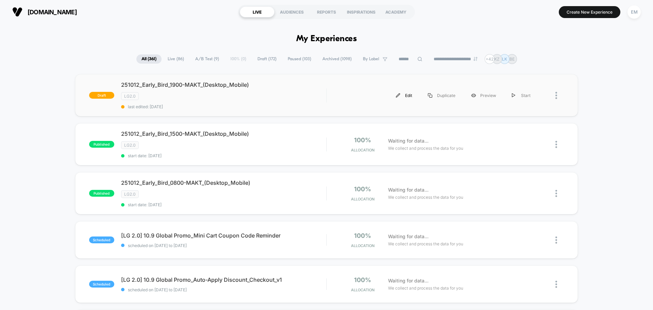
click at [409, 96] on div "Edit" at bounding box center [404, 95] width 32 height 15
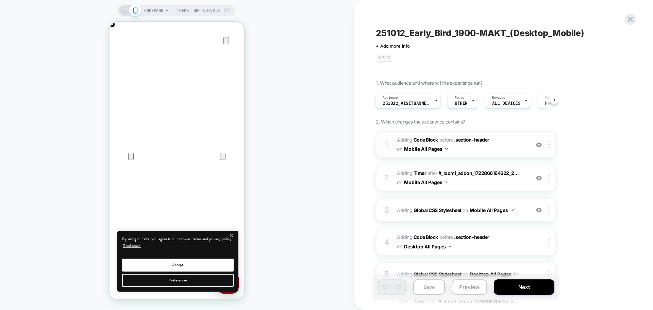
click at [460, 154] on div "1 Adding Code Block BEFORE .section-header .section-header on Mobile All Pages …" at bounding box center [466, 144] width 180 height 27
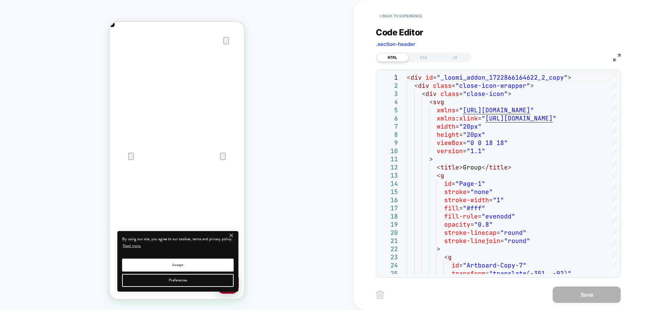
click at [618, 55] on img at bounding box center [616, 57] width 7 height 7
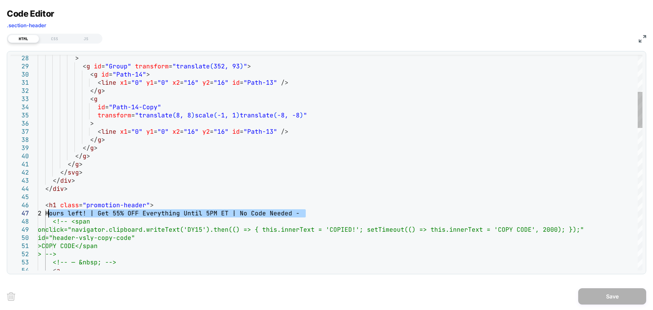
scroll to position [0, 269]
drag, startPoint x: 305, startPoint y: 213, endPoint x: 57, endPoint y: 213, distance: 248.5
type textarea "**********"
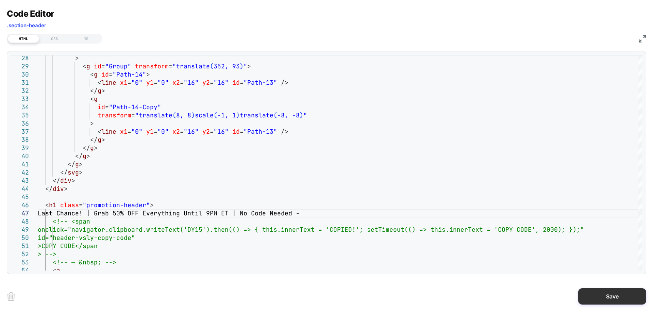
click at [601, 293] on button "Save" at bounding box center [612, 296] width 68 height 16
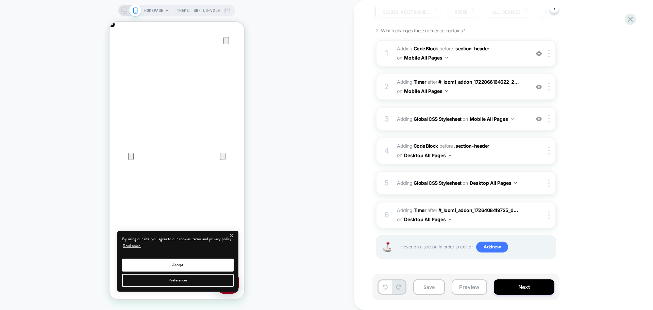
scroll to position [0, 0]
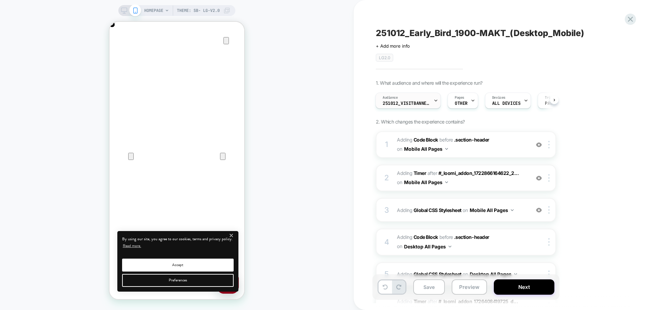
click at [403, 107] on div "Audience 251012_VisitBanner_1500-MAKT" at bounding box center [406, 100] width 61 height 15
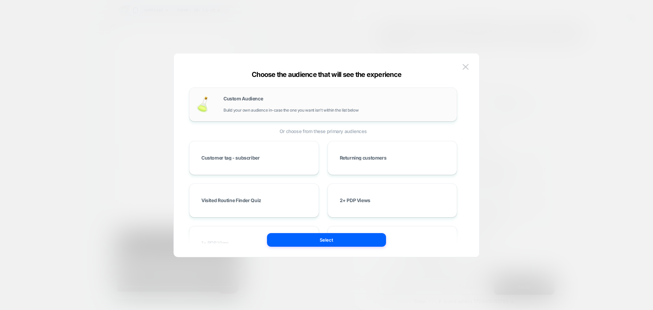
click at [262, 111] on span "Build your own audience in-case the one you want isn't within the list below" at bounding box center [290, 110] width 135 height 5
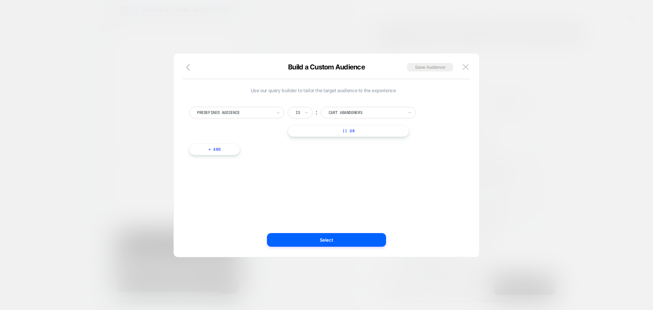
scroll to position [0, 269]
click at [262, 113] on div at bounding box center [234, 112] width 75 height 6
type input "*"
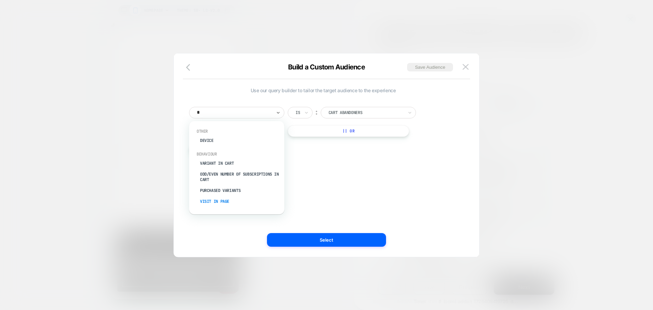
click at [226, 201] on div "Visit In Page" at bounding box center [240, 201] width 88 height 11
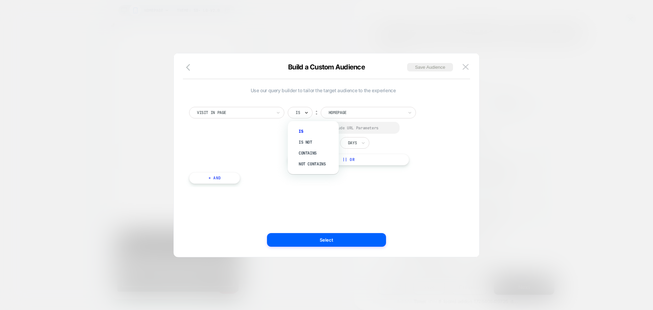
click at [307, 110] on icon at bounding box center [306, 112] width 5 height 7
click at [309, 154] on div "Contains" at bounding box center [316, 153] width 44 height 11
click at [297, 130] on div "Select to Include URL Parameters" at bounding box center [345, 128] width 114 height 12
click at [297, 127] on div at bounding box center [296, 127] width 5 height 5
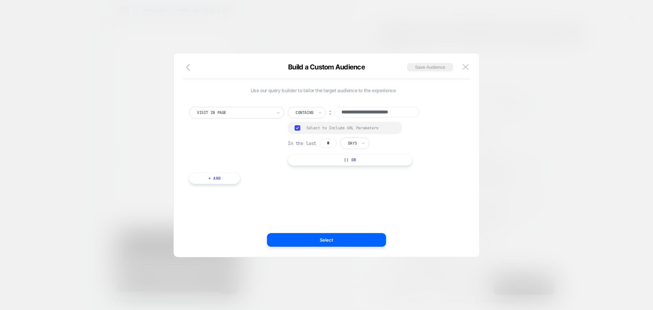
click at [333, 145] on input "*" at bounding box center [328, 143] width 17 height 10
type input "*"
click at [354, 146] on div at bounding box center [352, 143] width 9 height 6
click at [359, 161] on div "Hours" at bounding box center [370, 161] width 44 height 11
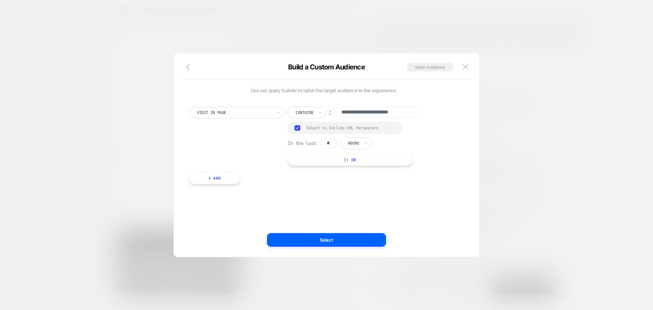
click at [365, 115] on input "**********" at bounding box center [376, 112] width 85 height 11
click at [364, 109] on input "**********" at bounding box center [376, 112] width 85 height 11
paste input
type input "**********"
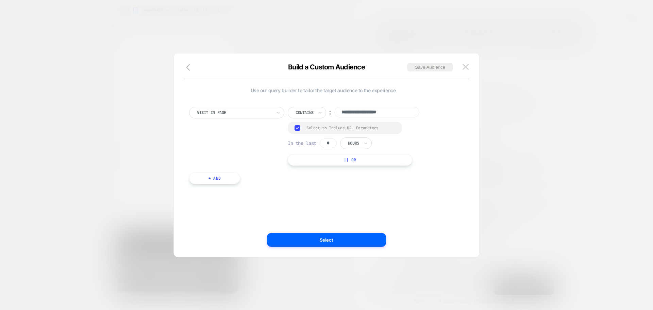
click at [347, 192] on div "**********" at bounding box center [323, 155] width 285 height 176
click at [425, 68] on button "Save Audience" at bounding box center [430, 67] width 46 height 9
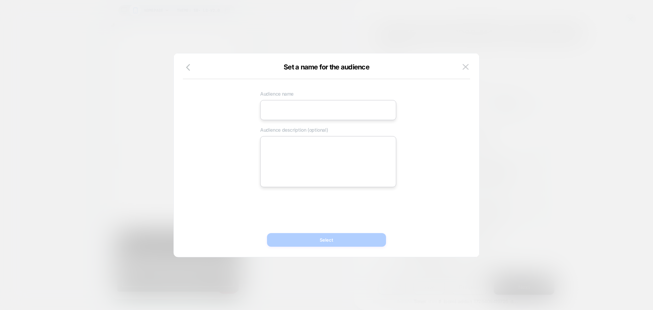
click at [294, 113] on input at bounding box center [328, 110] width 136 height 20
paste input "**********"
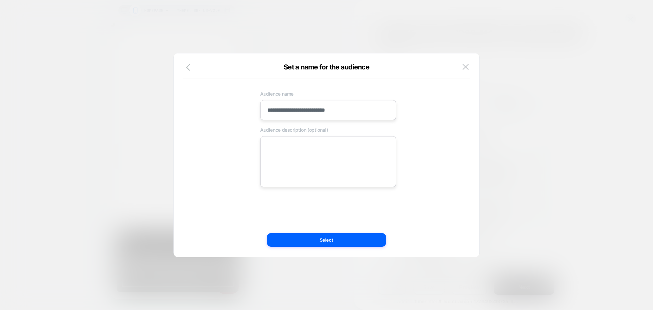
scroll to position [0, 135]
type input "**********"
click at [304, 150] on textarea at bounding box center [328, 161] width 136 height 51
paste textarea "**********"
type textarea "*"
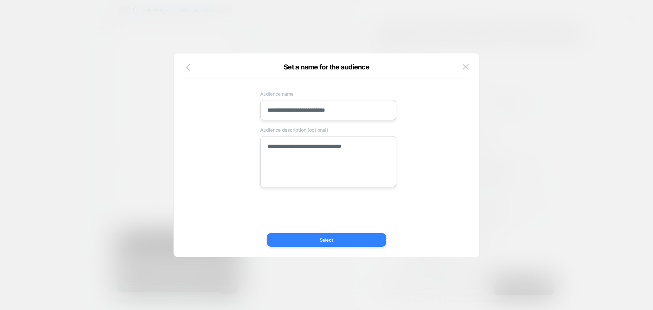
type textarea "**********"
click at [299, 238] on button "Select" at bounding box center [326, 240] width 119 height 14
type textarea "*"
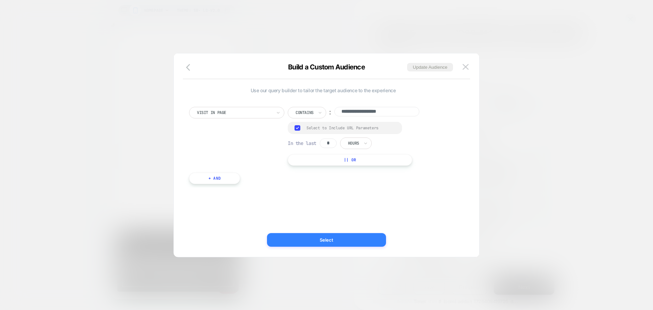
scroll to position [0, 269]
click at [307, 240] on button "Select" at bounding box center [326, 240] width 119 height 14
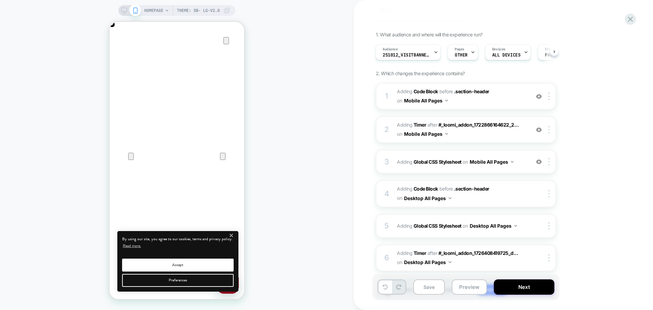
scroll to position [0, 0]
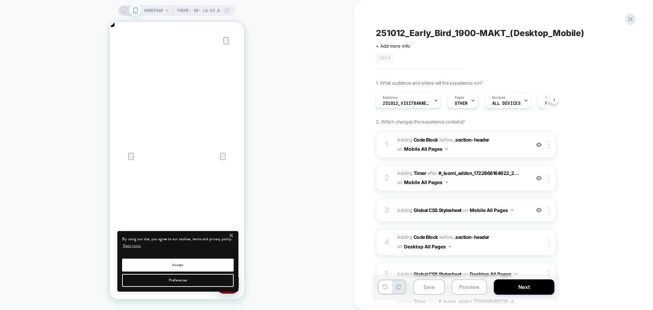
click at [126, 12] on icon at bounding box center [124, 10] width 6 height 6
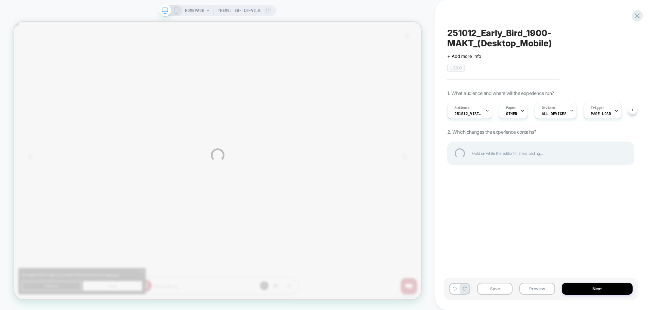
scroll to position [0, 812]
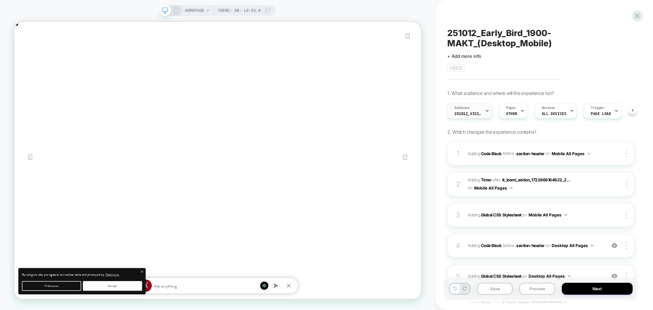
click at [465, 113] on span "251012_VisitBanner_1900-MAKT" at bounding box center [467, 113] width 27 height 5
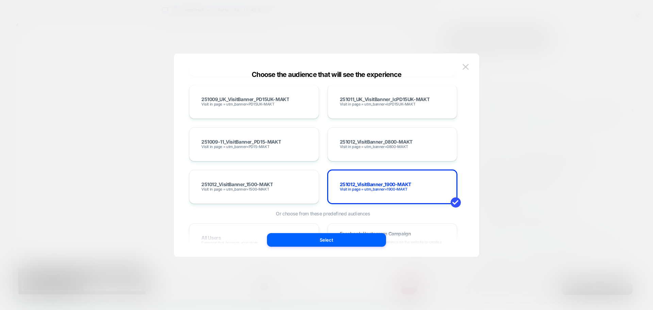
scroll to position [4250, 0]
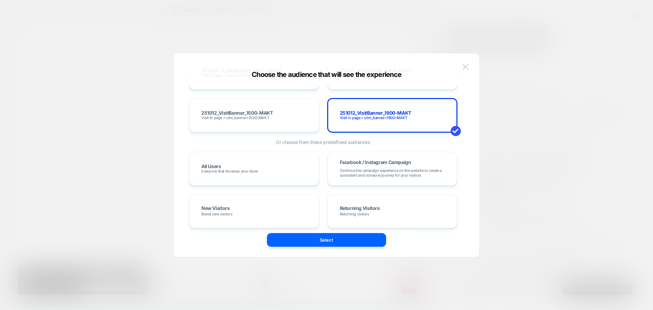
click at [470, 69] on button at bounding box center [465, 67] width 10 height 10
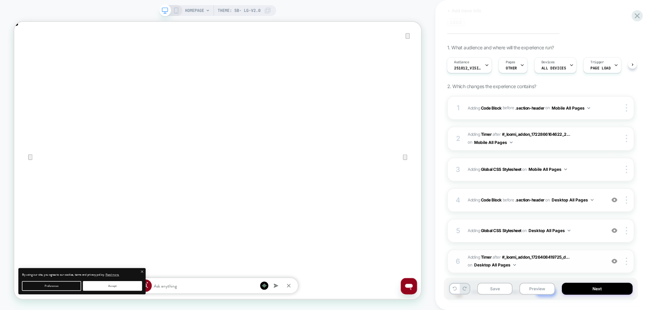
scroll to position [90, 0]
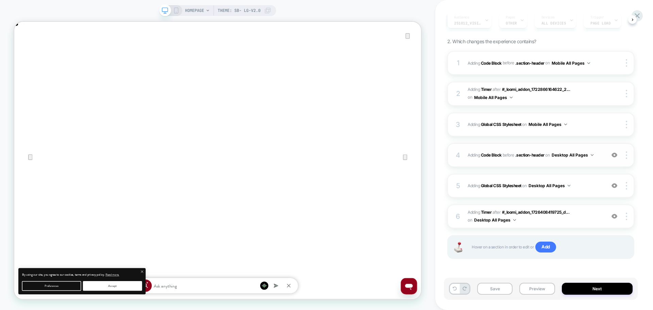
click at [523, 164] on div "4 Adding Code Block BEFORE .section-header .section-header on Desktop All Pages…" at bounding box center [540, 155] width 187 height 24
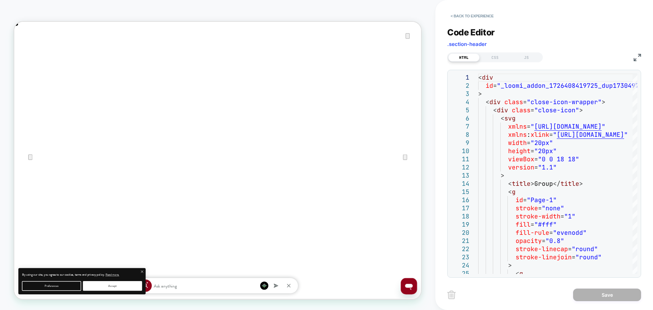
click at [638, 56] on img at bounding box center [636, 57] width 7 height 7
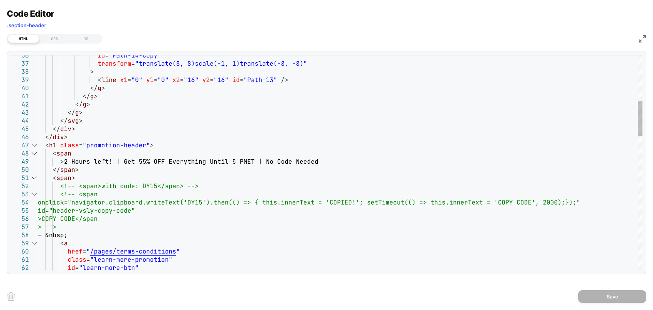
scroll to position [0, 0]
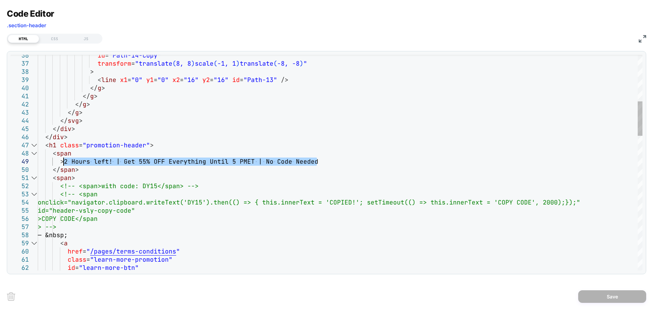
drag, startPoint x: 318, startPoint y: 161, endPoint x: 64, endPoint y: 165, distance: 253.7
type textarea "**********"
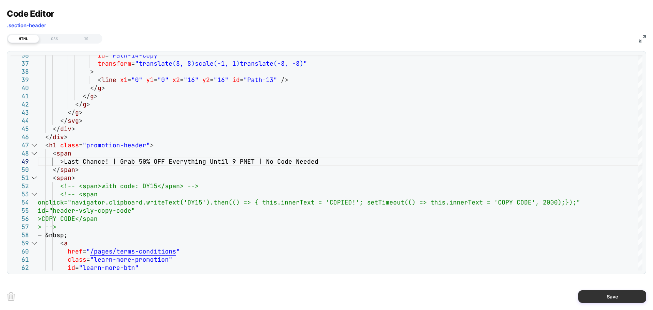
click at [615, 296] on button "Save" at bounding box center [612, 296] width 68 height 13
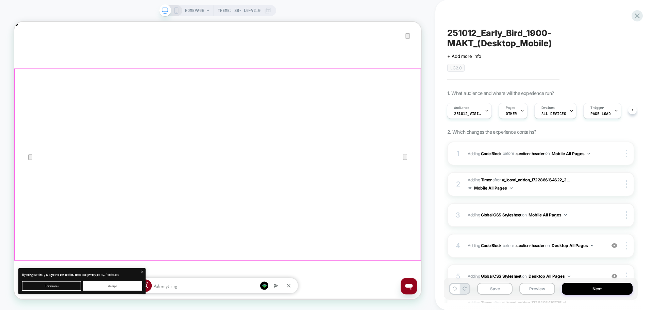
scroll to position [0, 1085]
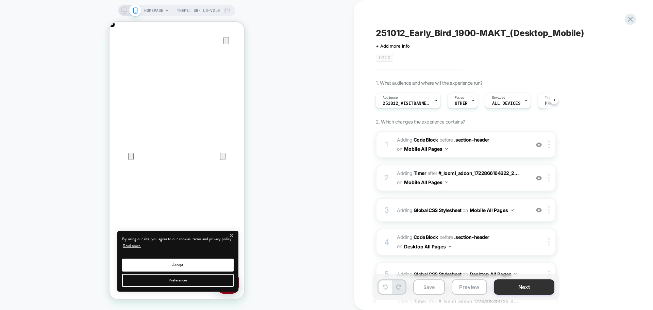
scroll to position [0, 269]
click at [520, 288] on button "Next" at bounding box center [524, 286] width 61 height 15
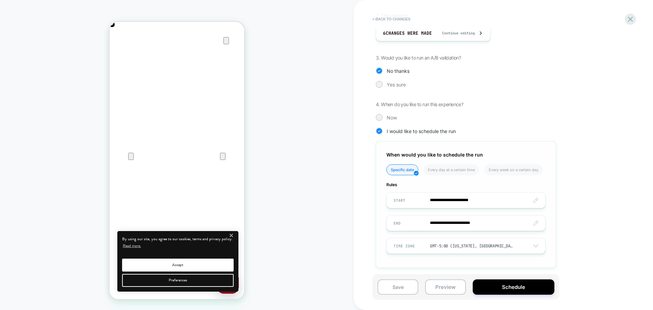
scroll to position [145, 0]
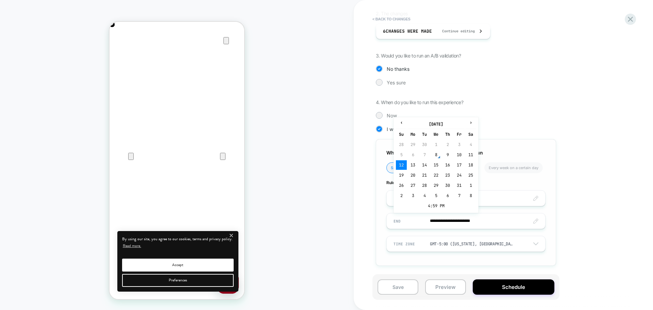
click at [474, 222] on input "**********" at bounding box center [466, 221] width 158 height 16
click at [432, 204] on td "4:59 PM" at bounding box center [436, 206] width 80 height 10
click at [423, 180] on span "▲" at bounding box center [421, 182] width 14 height 14
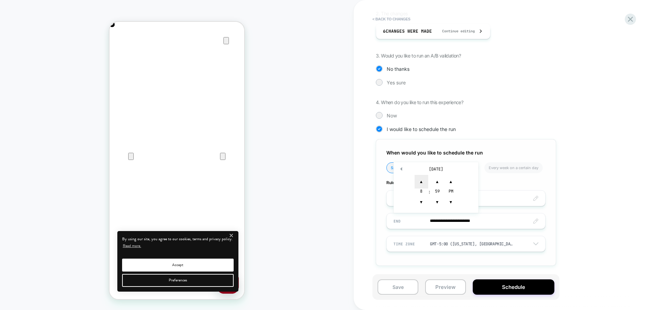
click at [423, 180] on span "▲" at bounding box center [421, 182] width 14 height 14
click at [435, 201] on span "▼" at bounding box center [437, 202] width 14 height 14
click at [438, 176] on span "▲" at bounding box center [437, 182] width 14 height 14
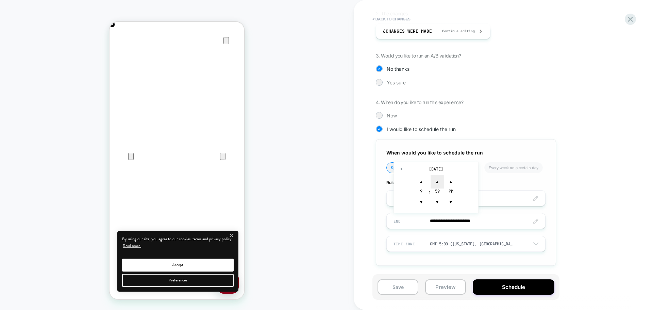
click at [438, 176] on span "▲" at bounding box center [437, 182] width 14 height 14
click at [440, 205] on span "▼" at bounding box center [437, 202] width 14 height 14
type input "**********"
click at [360, 238] on div "**********" at bounding box center [503, 155] width 299 height 310
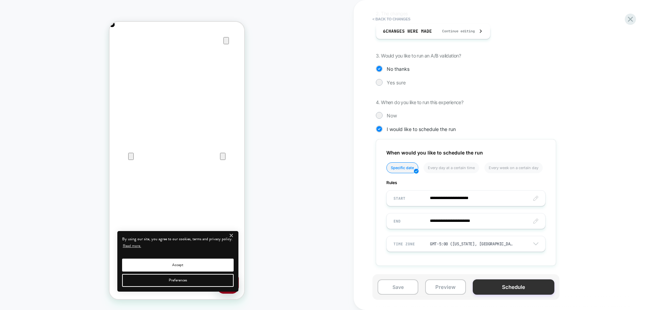
click at [481, 289] on button "Schedule" at bounding box center [514, 286] width 82 height 15
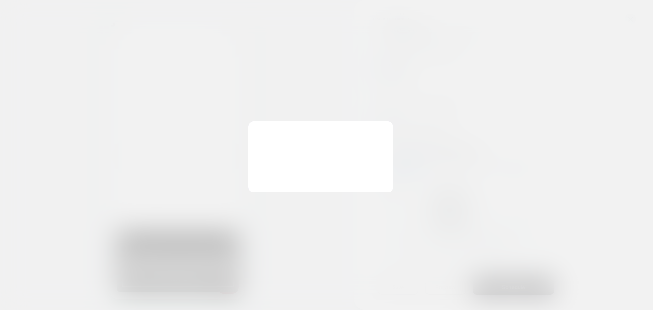
scroll to position [0, 135]
click at [391, 130] on button at bounding box center [389, 133] width 7 height 6
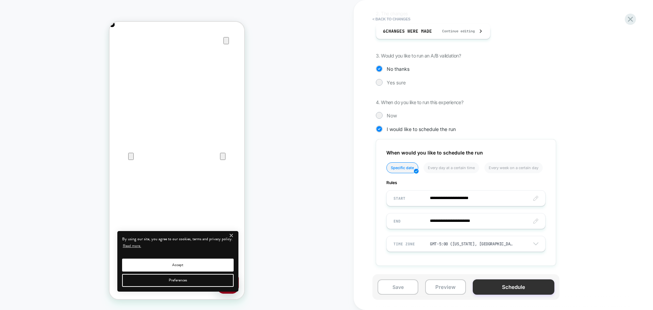
click at [480, 284] on button "Schedule" at bounding box center [514, 286] width 82 height 15
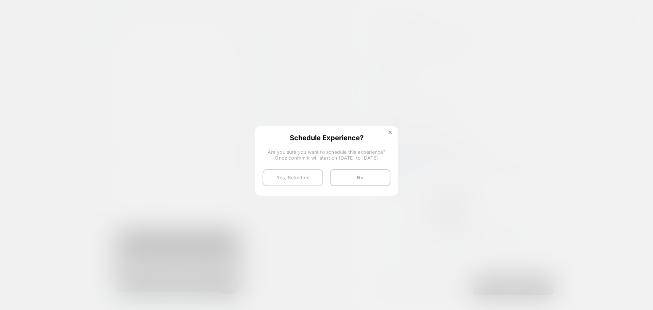
scroll to position [0, 269]
click at [296, 179] on button "Yes, Schedule" at bounding box center [292, 177] width 61 height 17
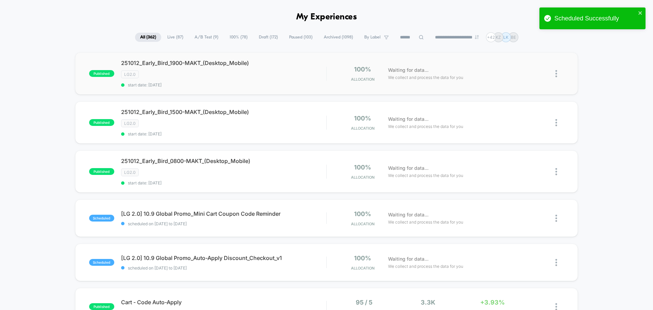
scroll to position [34, 0]
